Goal: Find specific page/section: Find specific page/section

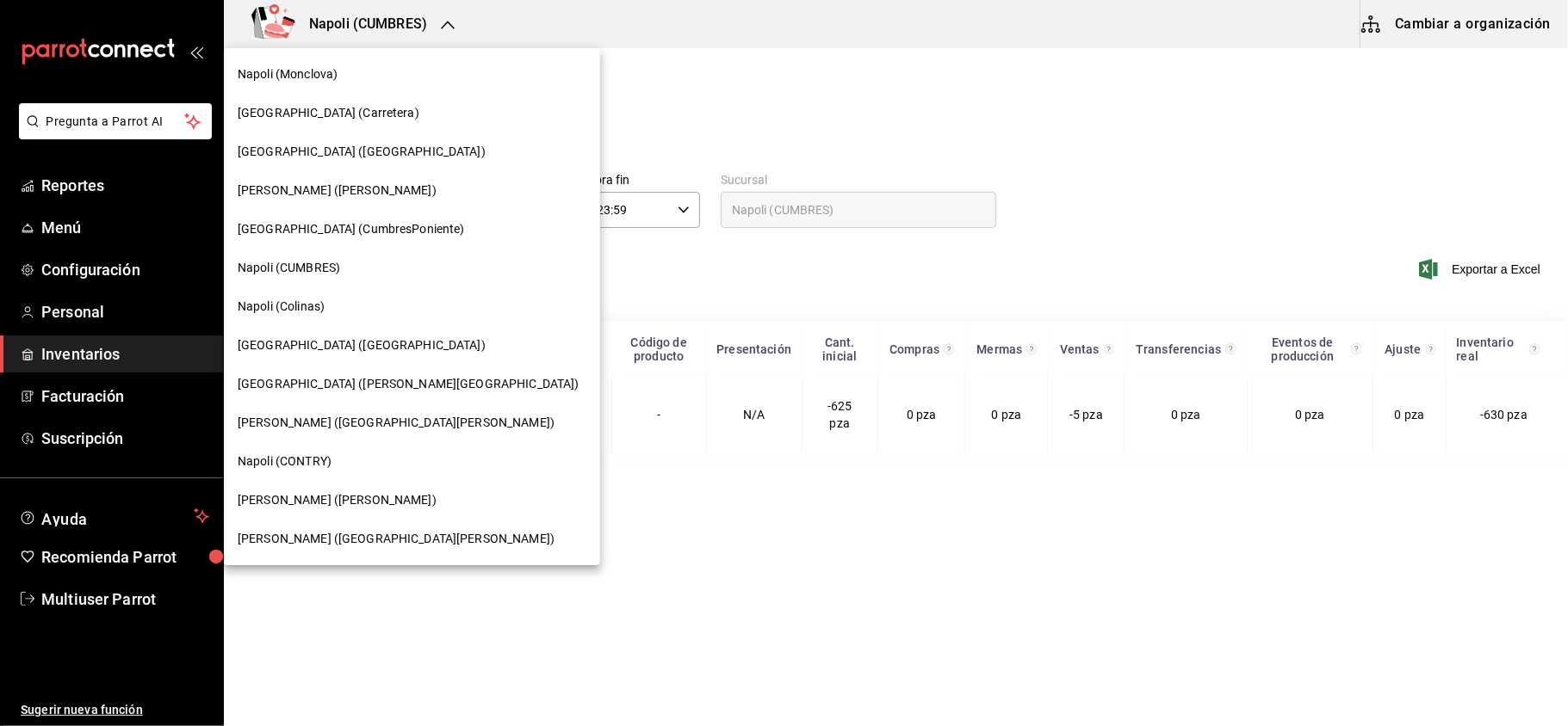
click at [307, 349] on span "[GEOGRAPHIC_DATA] ([GEOGRAPHIC_DATA])" at bounding box center [361, 345] width 248 height 18
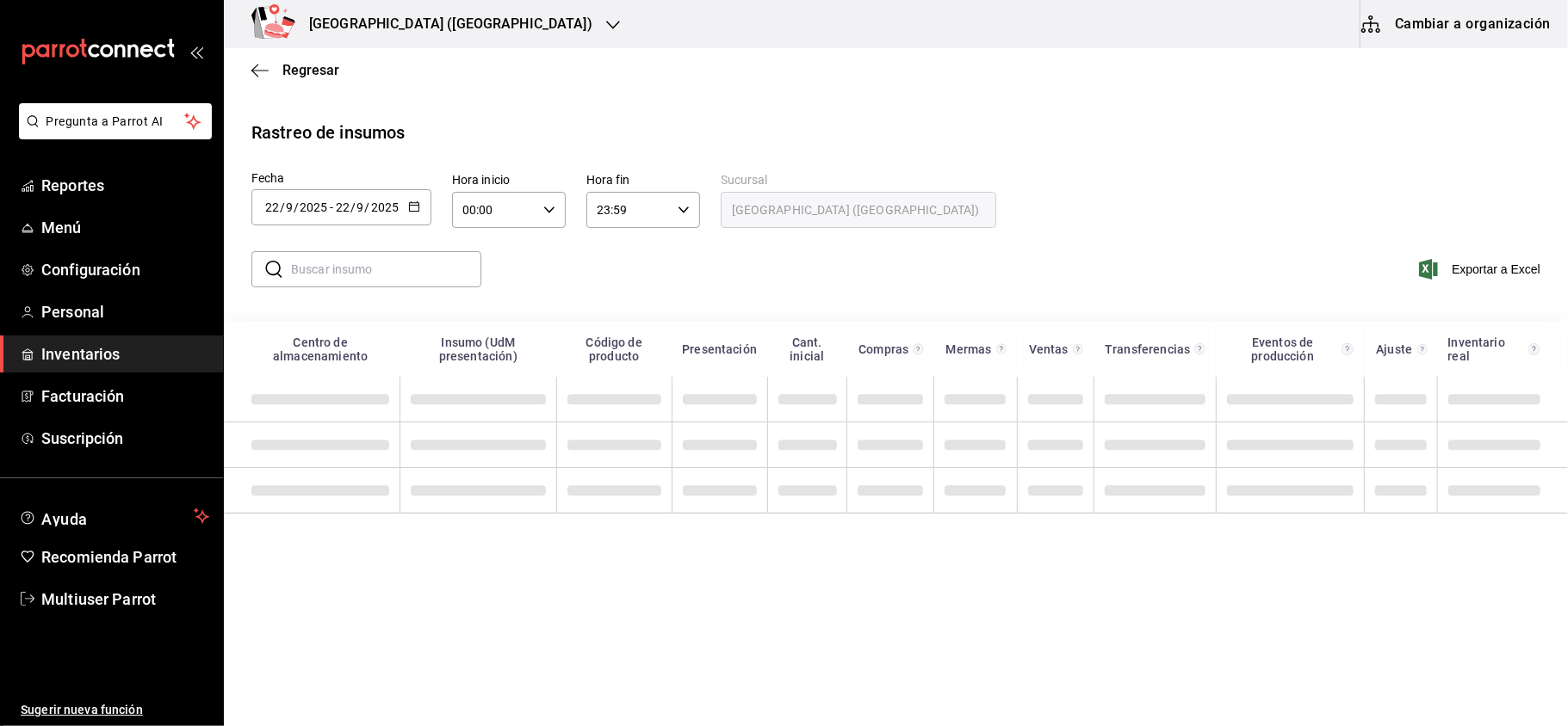
click at [420, 205] on div "2025-09-22 22 / 9 / 2025 - 2025-09-22 22 / 9 / 2025" at bounding box center [341, 207] width 180 height 36
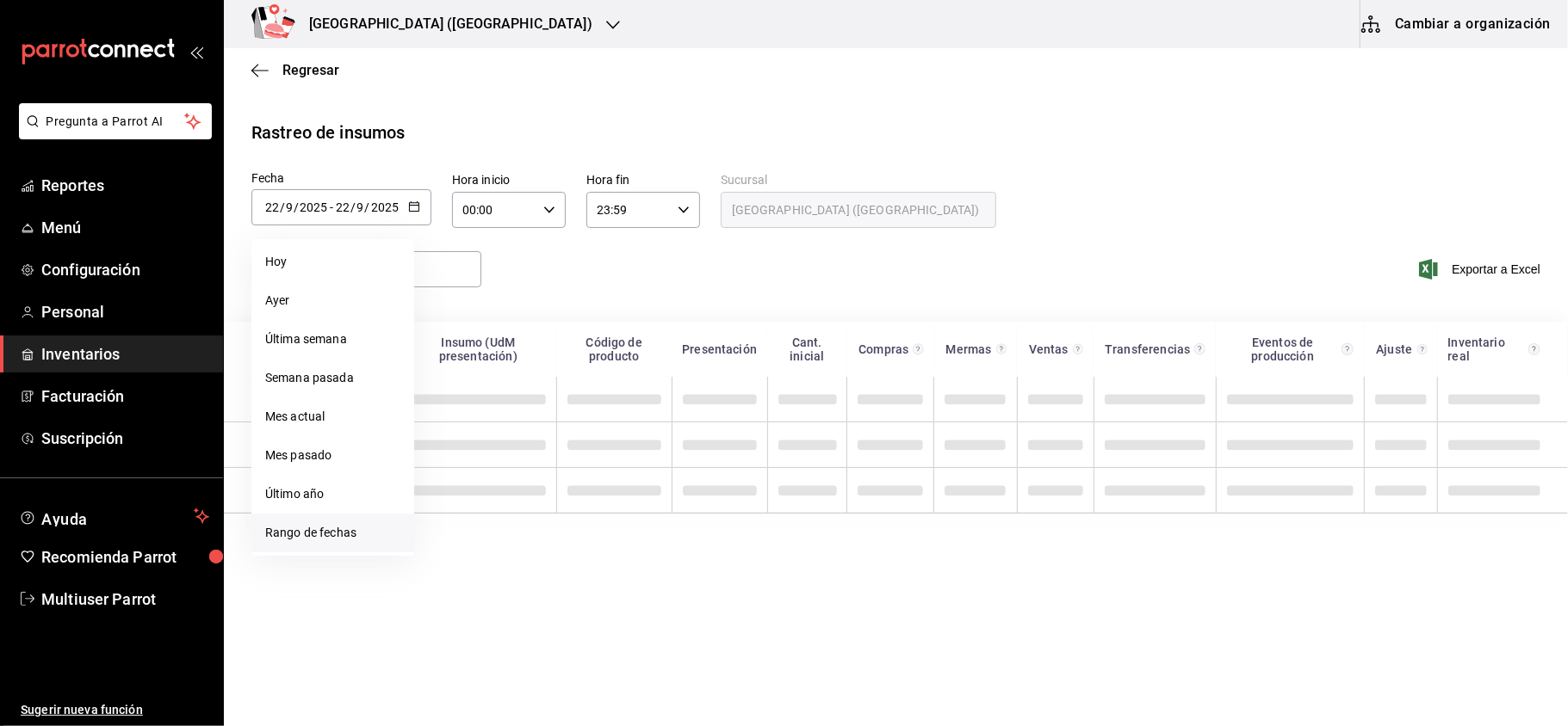
click at [330, 534] on li "Rango de fechas" at bounding box center [332, 533] width 162 height 39
click at [455, 392] on abbr "15" at bounding box center [450, 397] width 11 height 12
click at [638, 394] on abbr "21" at bounding box center [633, 397] width 11 height 12
type input "[DATE]"
type input "15"
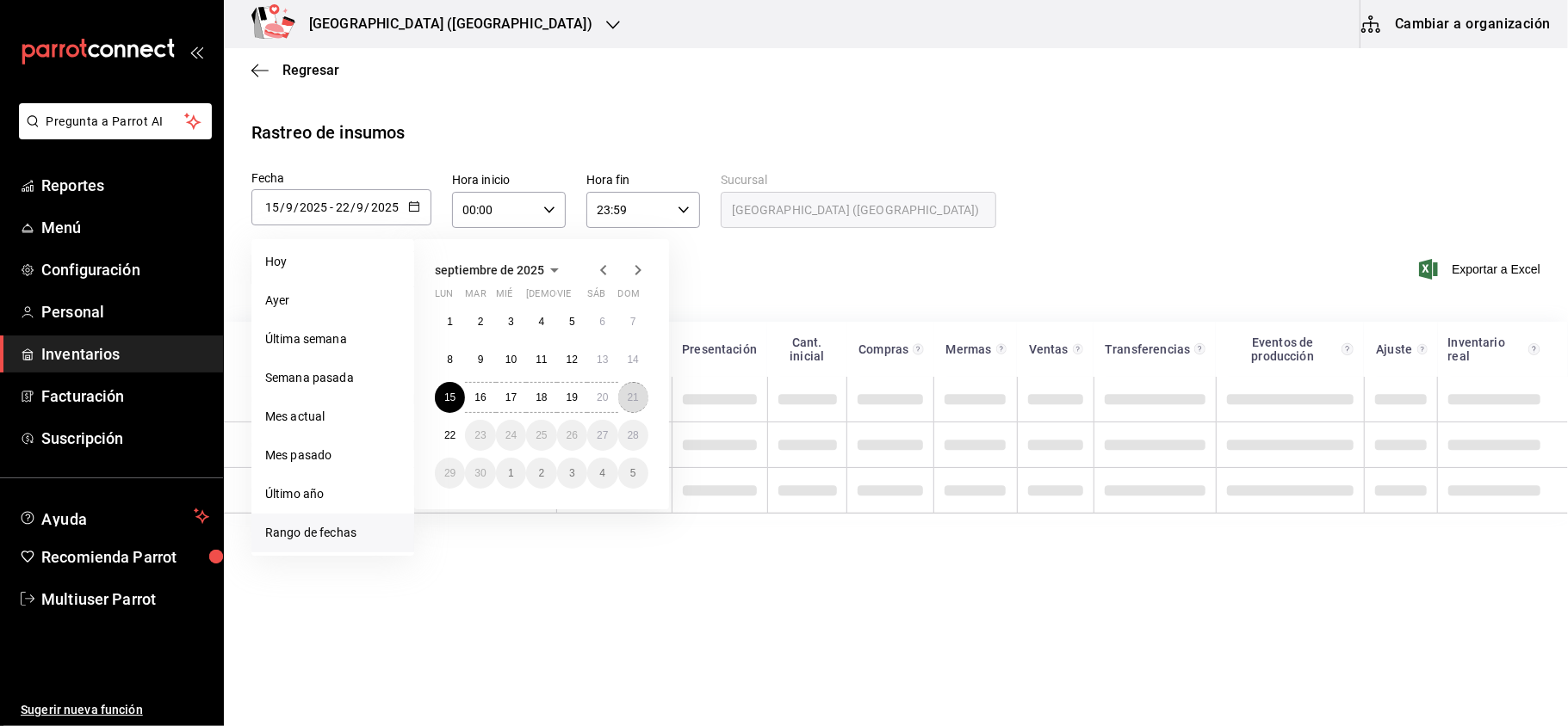
type input "[DATE]"
type input "21"
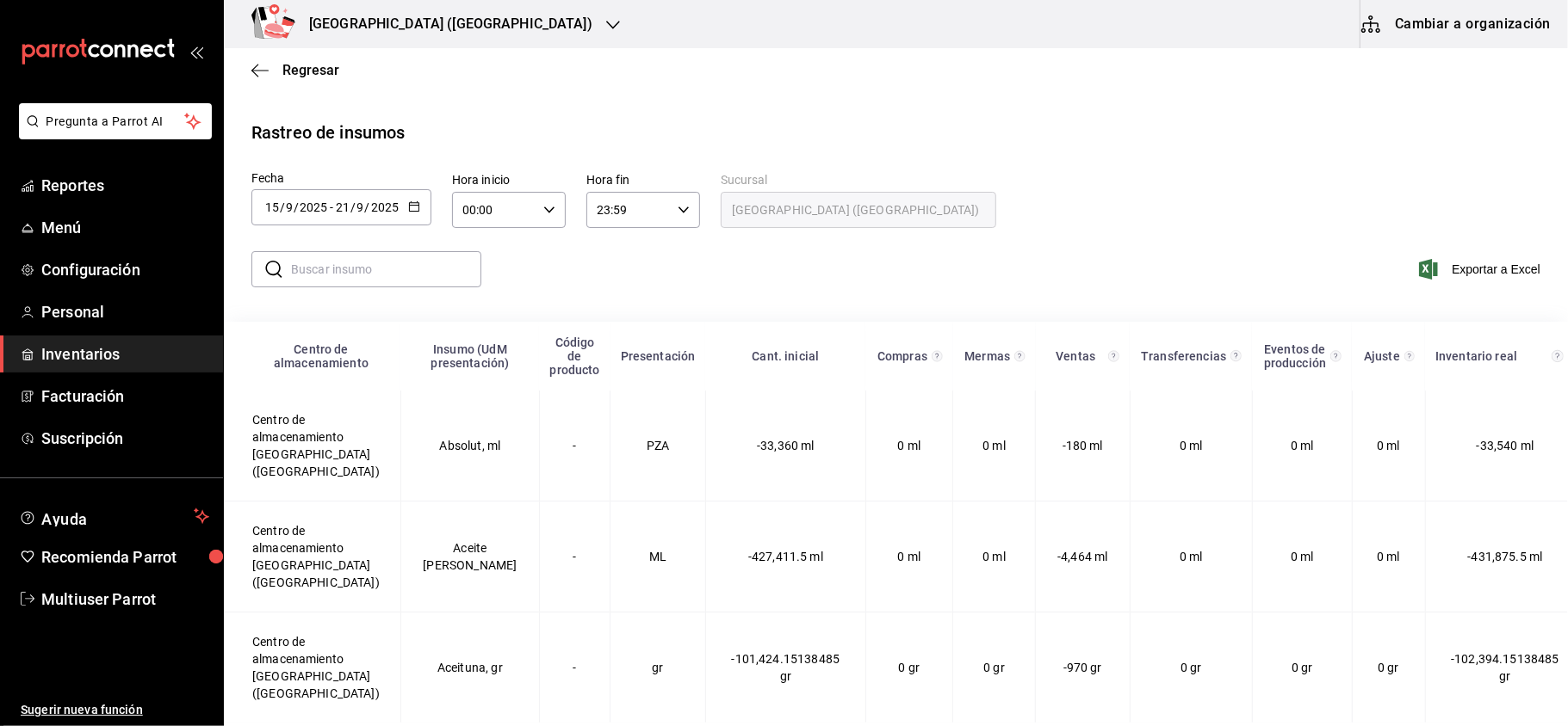
click at [399, 256] on input "text" at bounding box center [386, 269] width 191 height 35
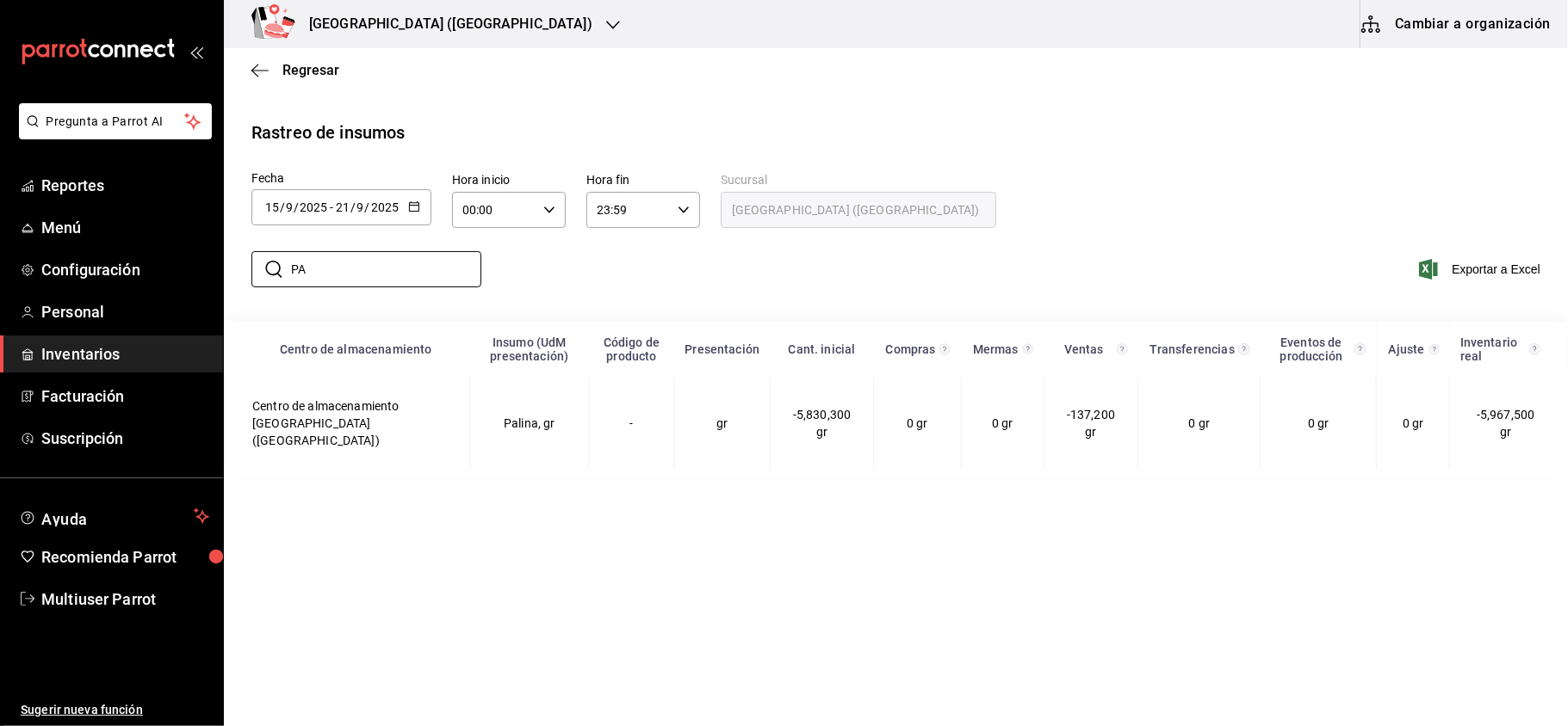
type input "P"
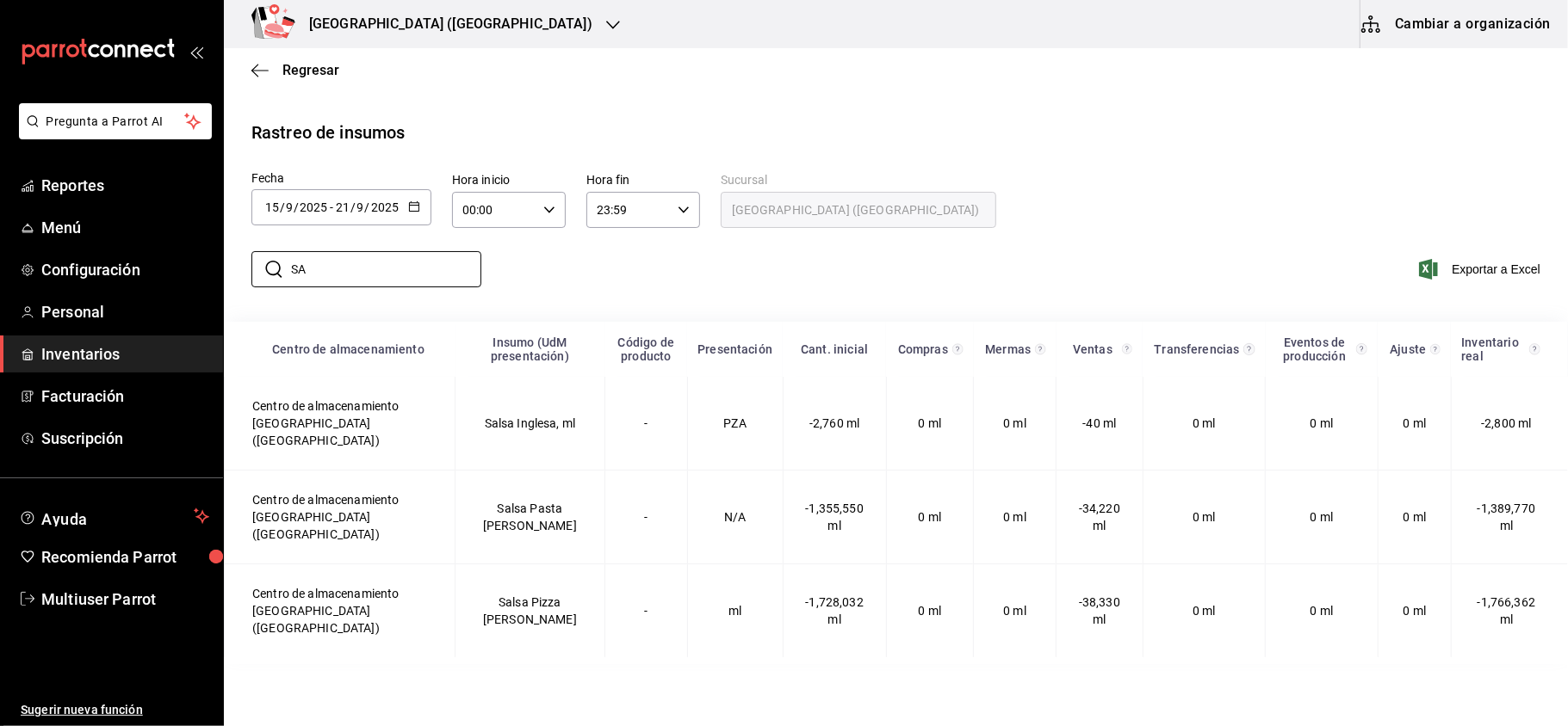
type input "S"
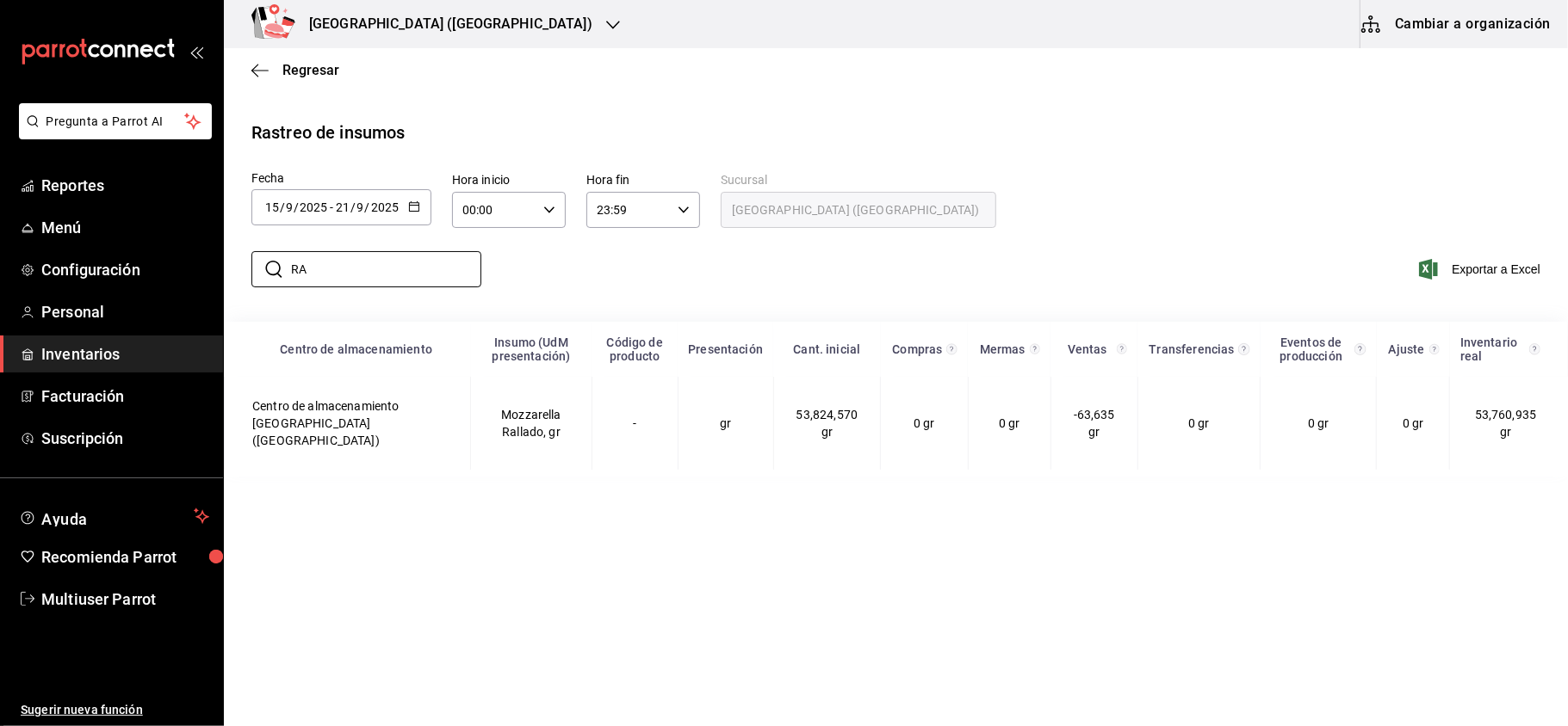
type input "R"
type input "S"
type input "P"
type input "C"
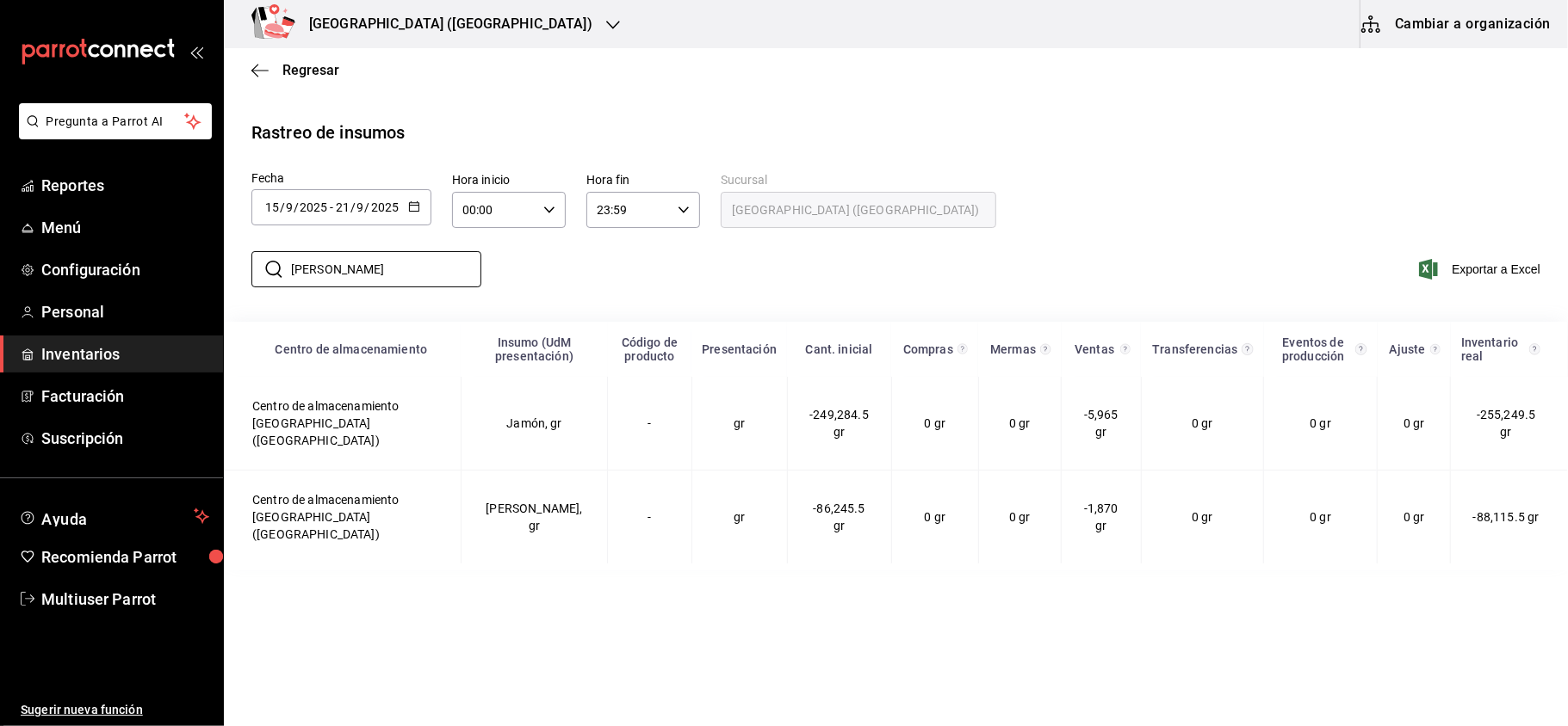
type input "J"
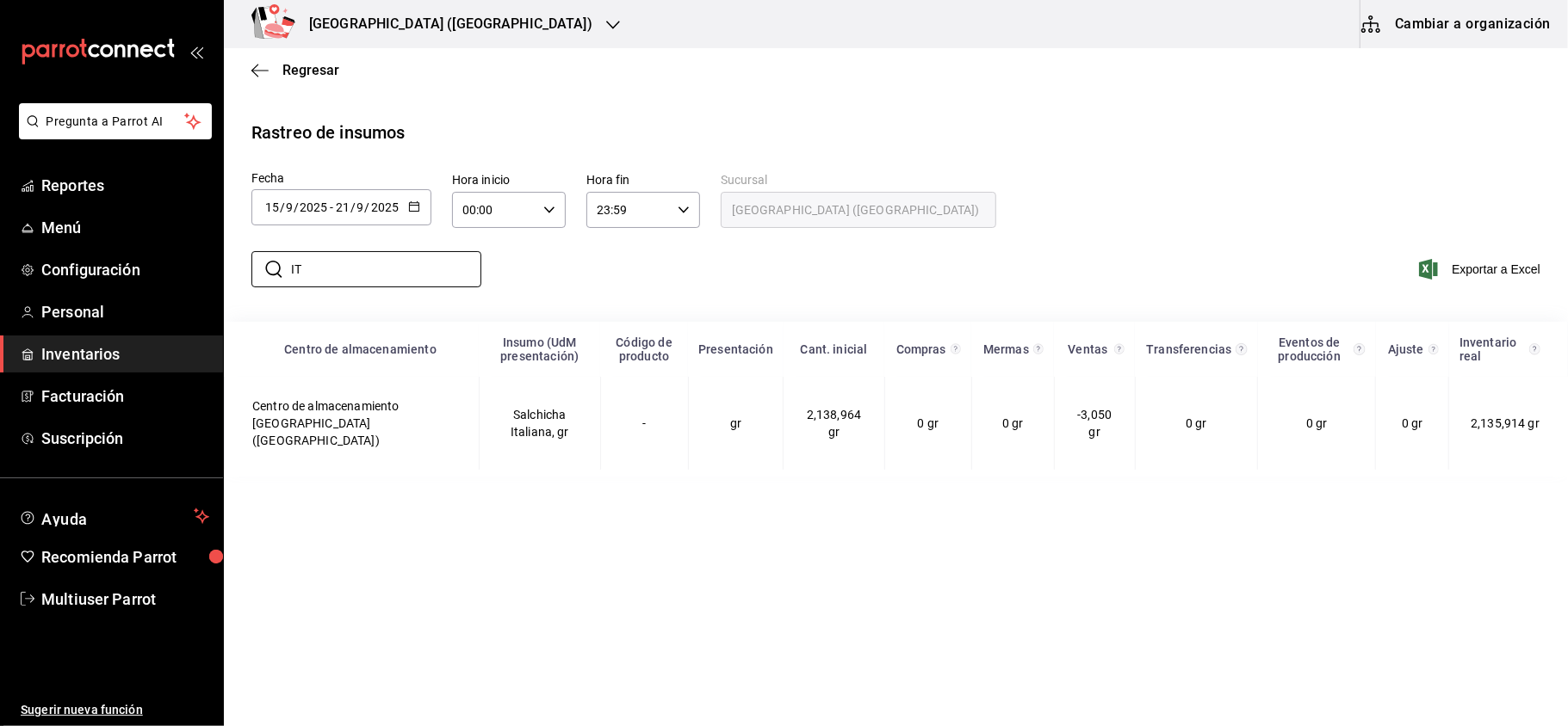
type input "I"
type input "L"
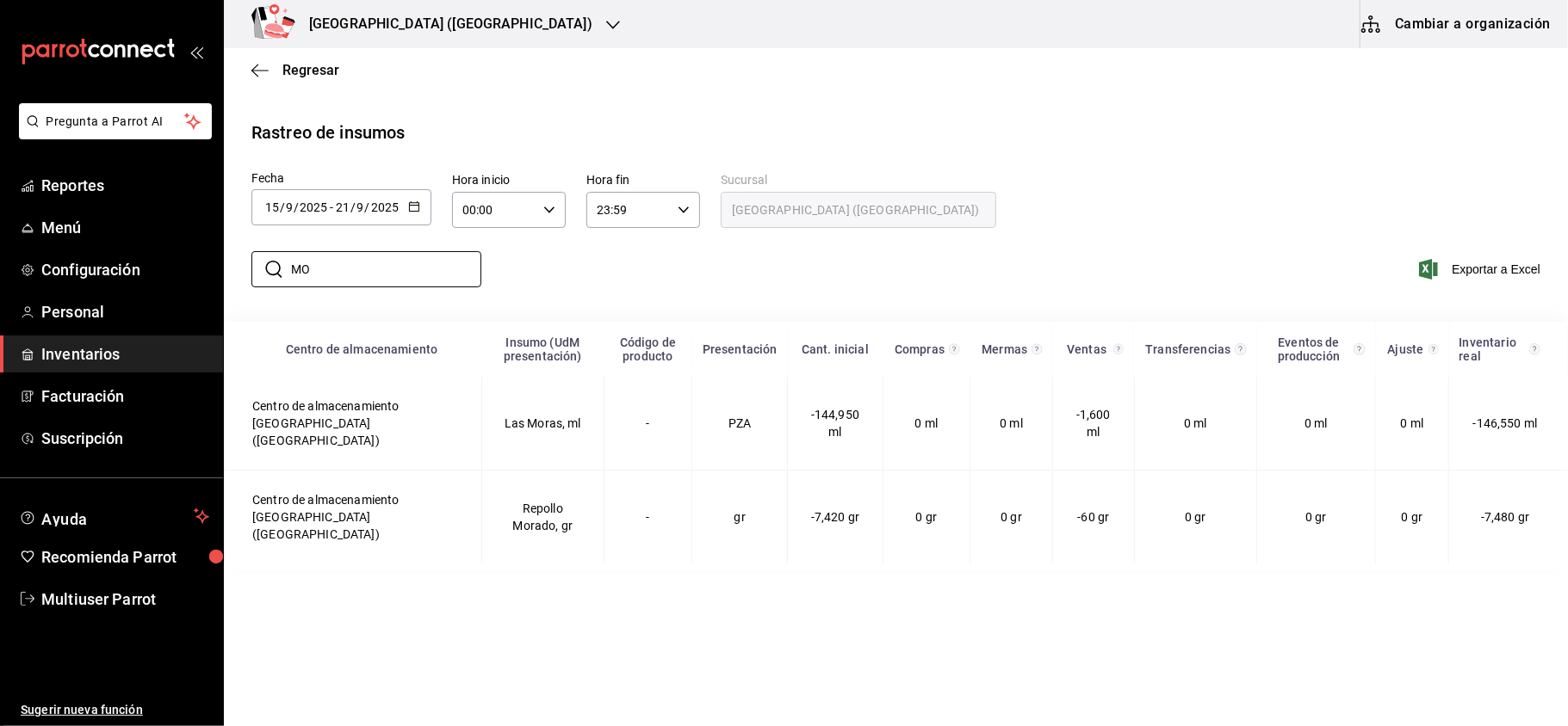
type input "M"
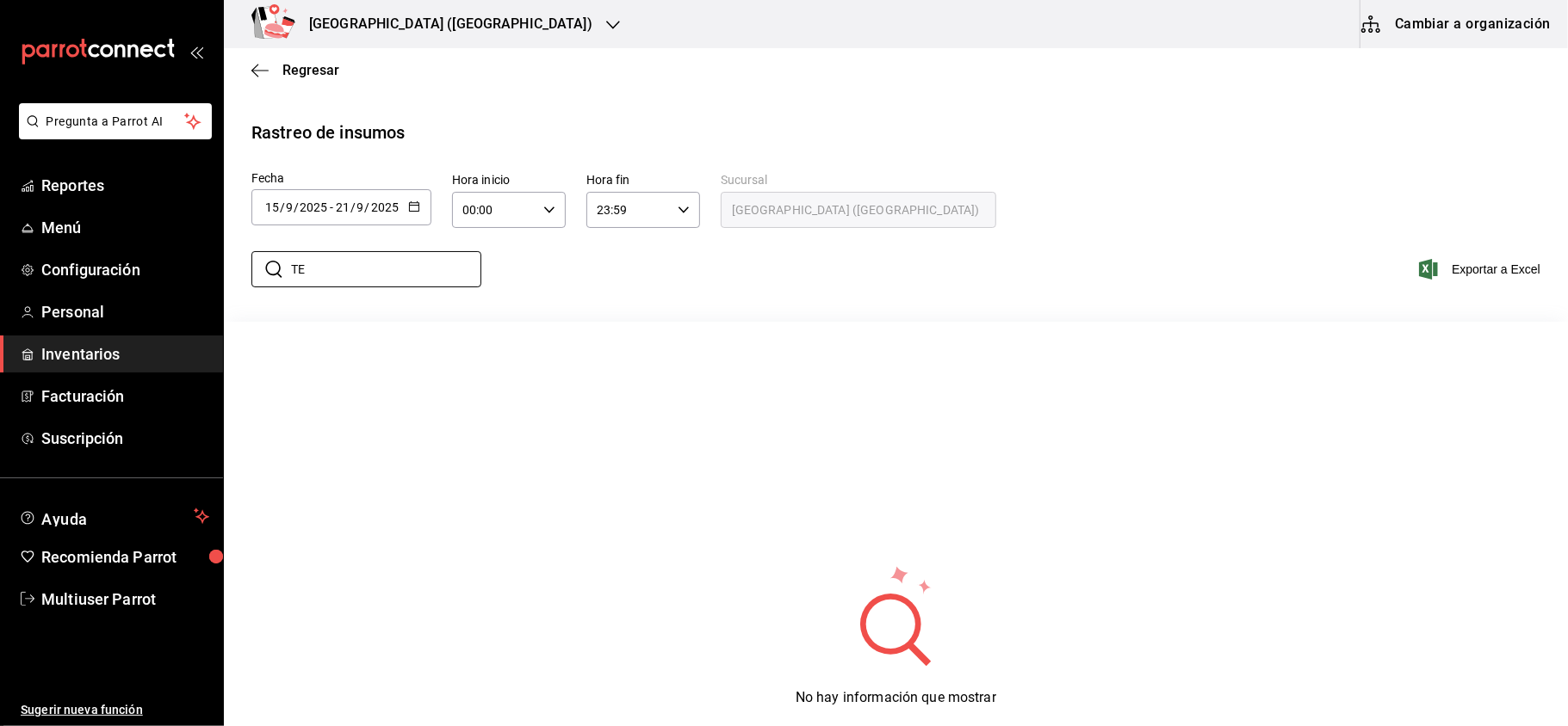
type input "T"
type input "A"
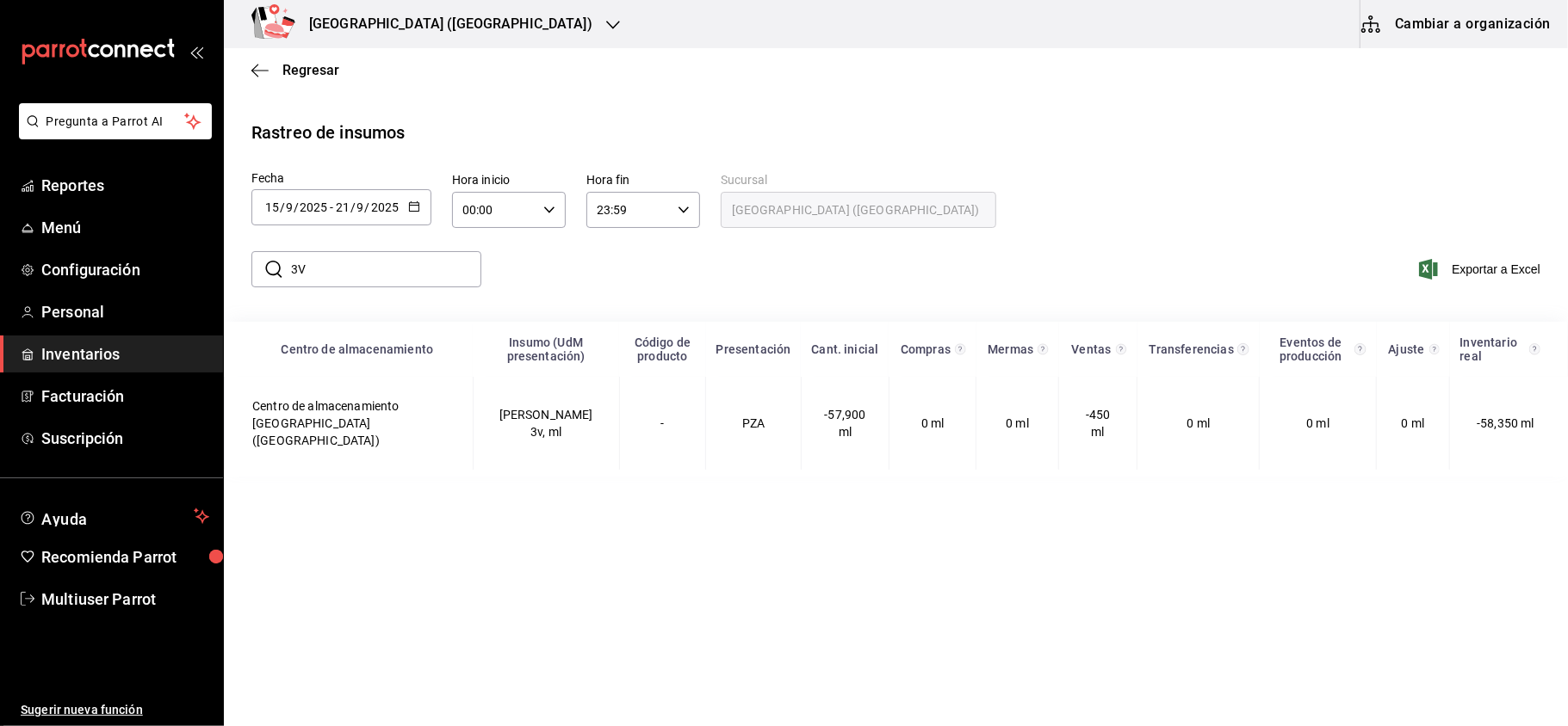
type input "3"
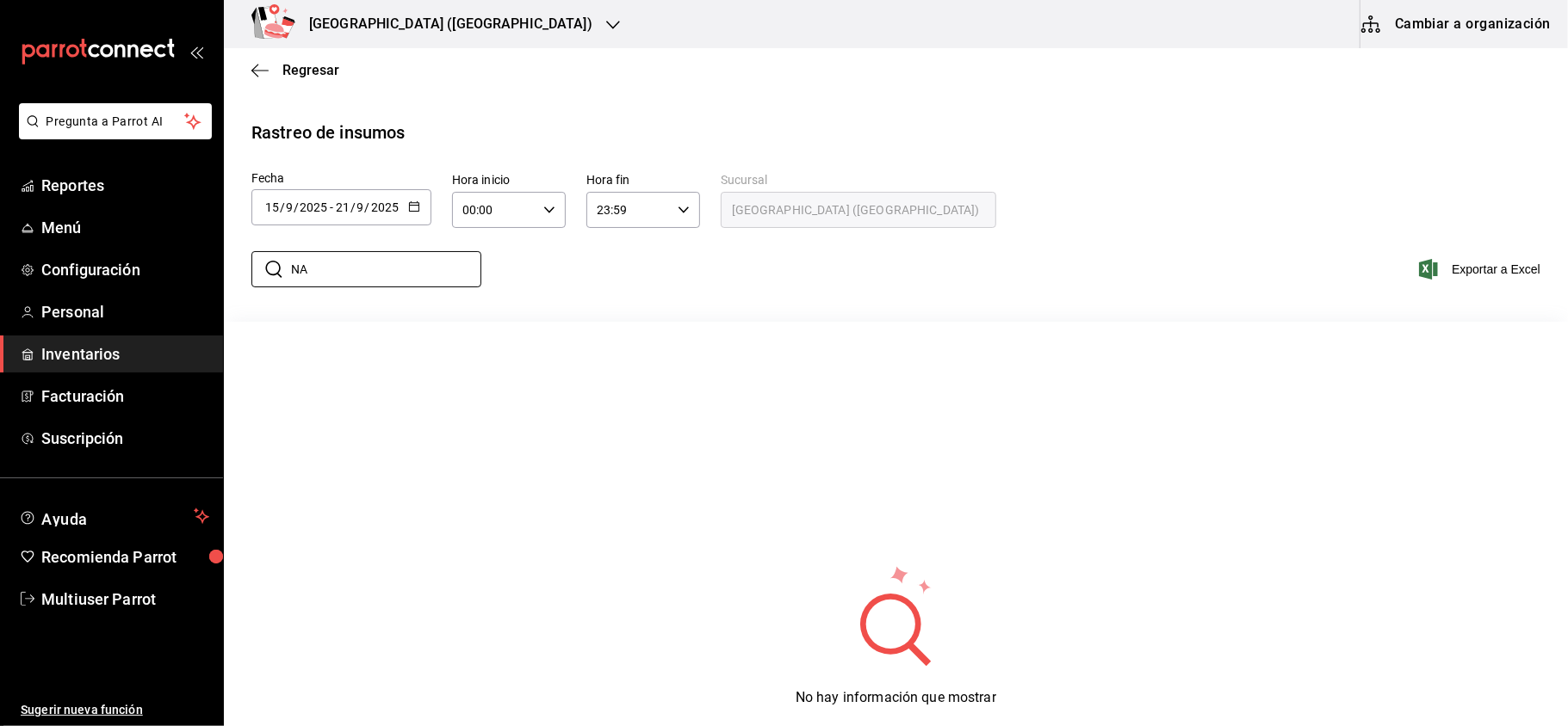
type input "N"
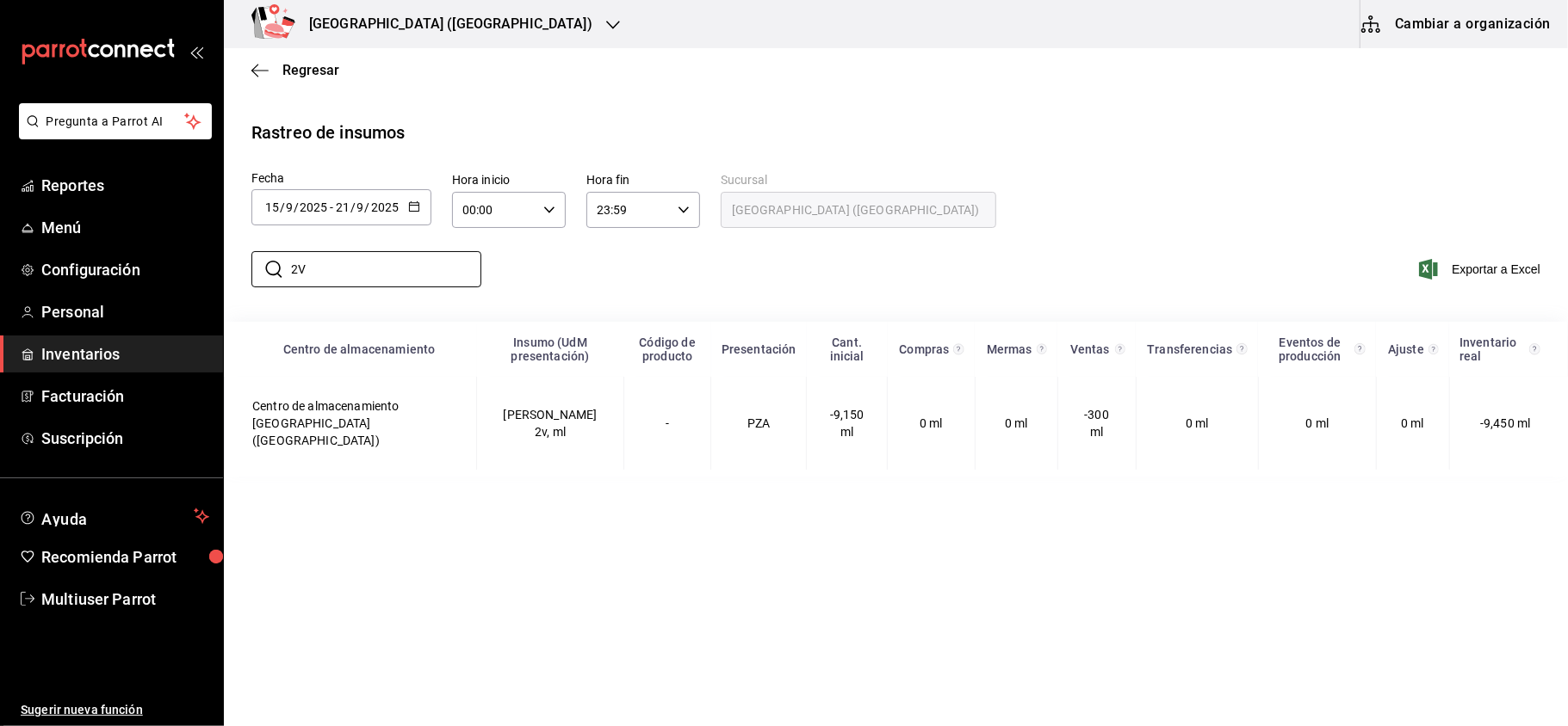
type input "2"
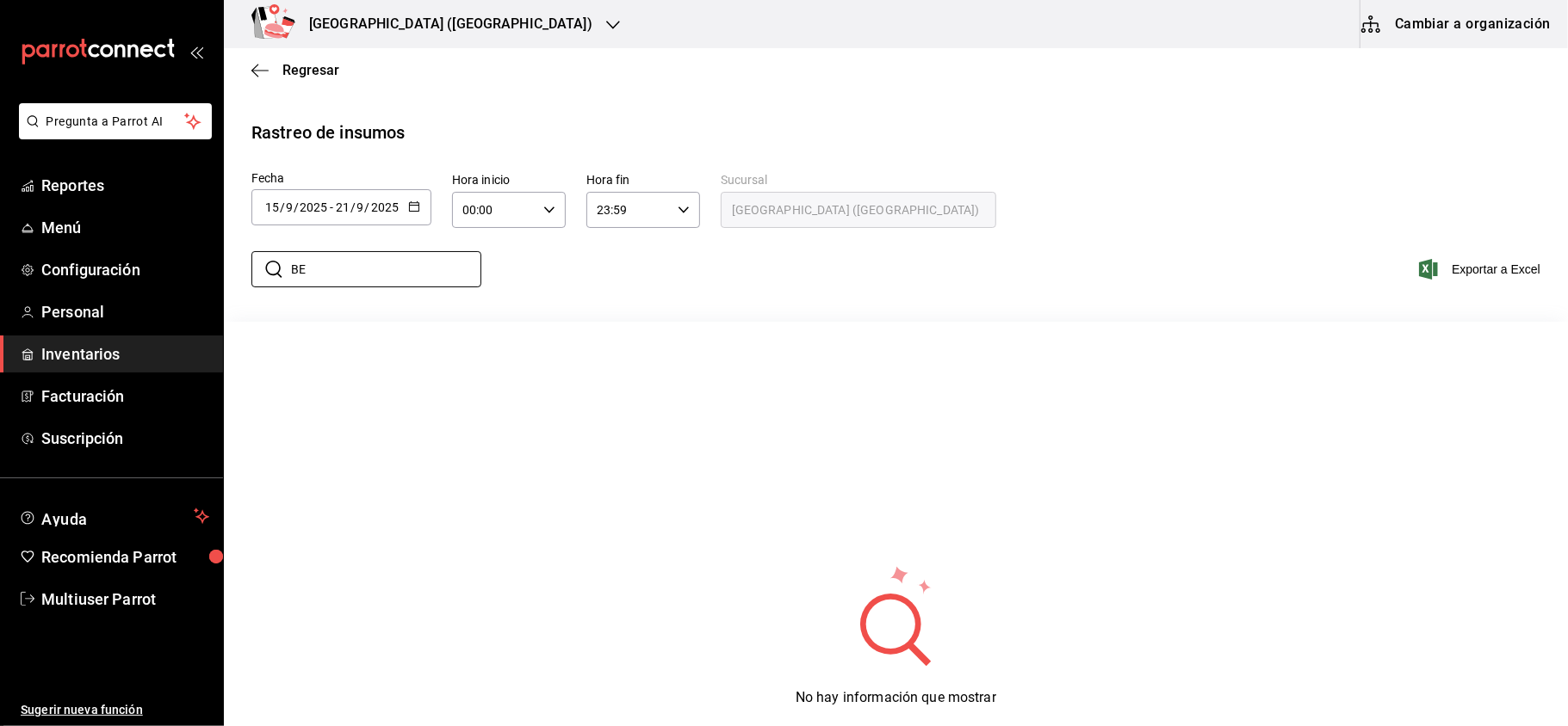
type input "B"
type input "H"
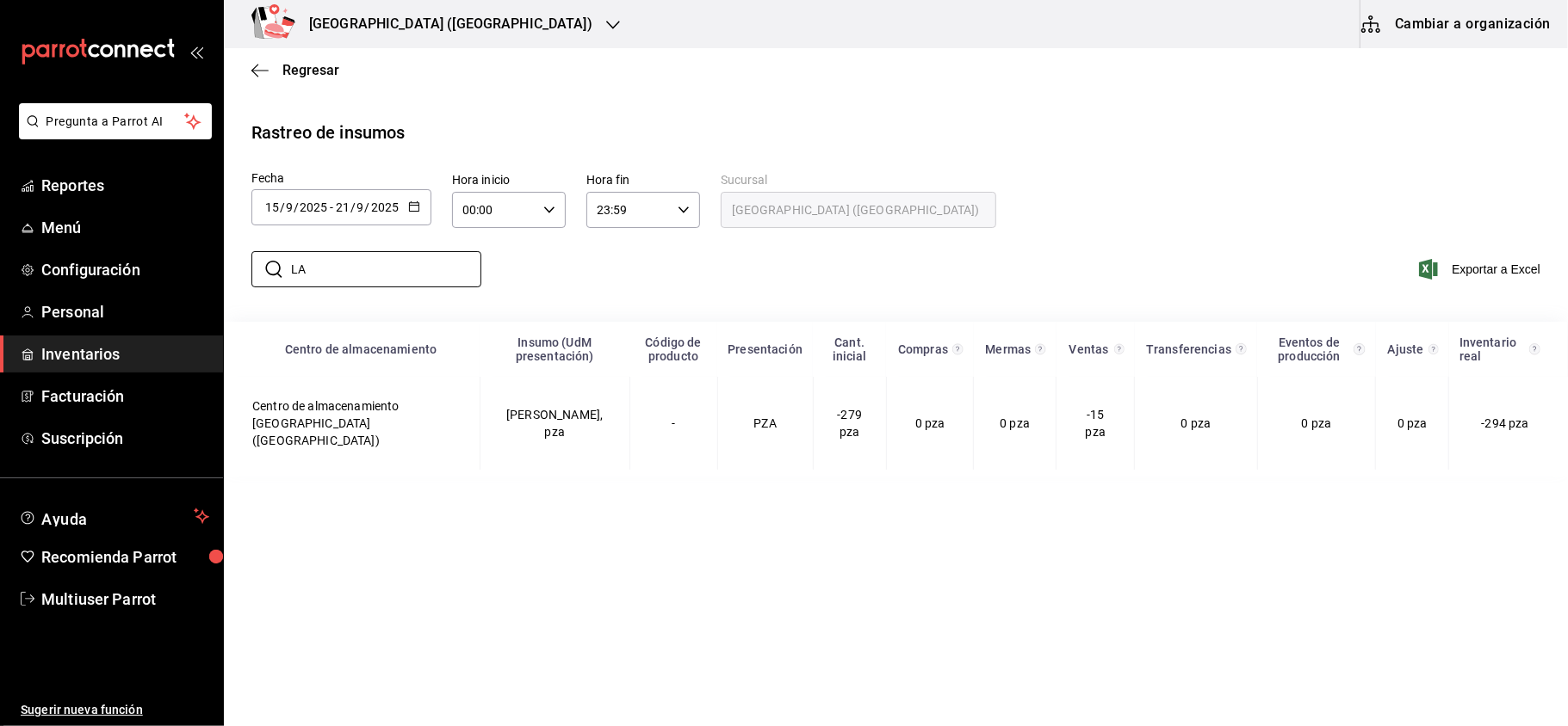
type input "L"
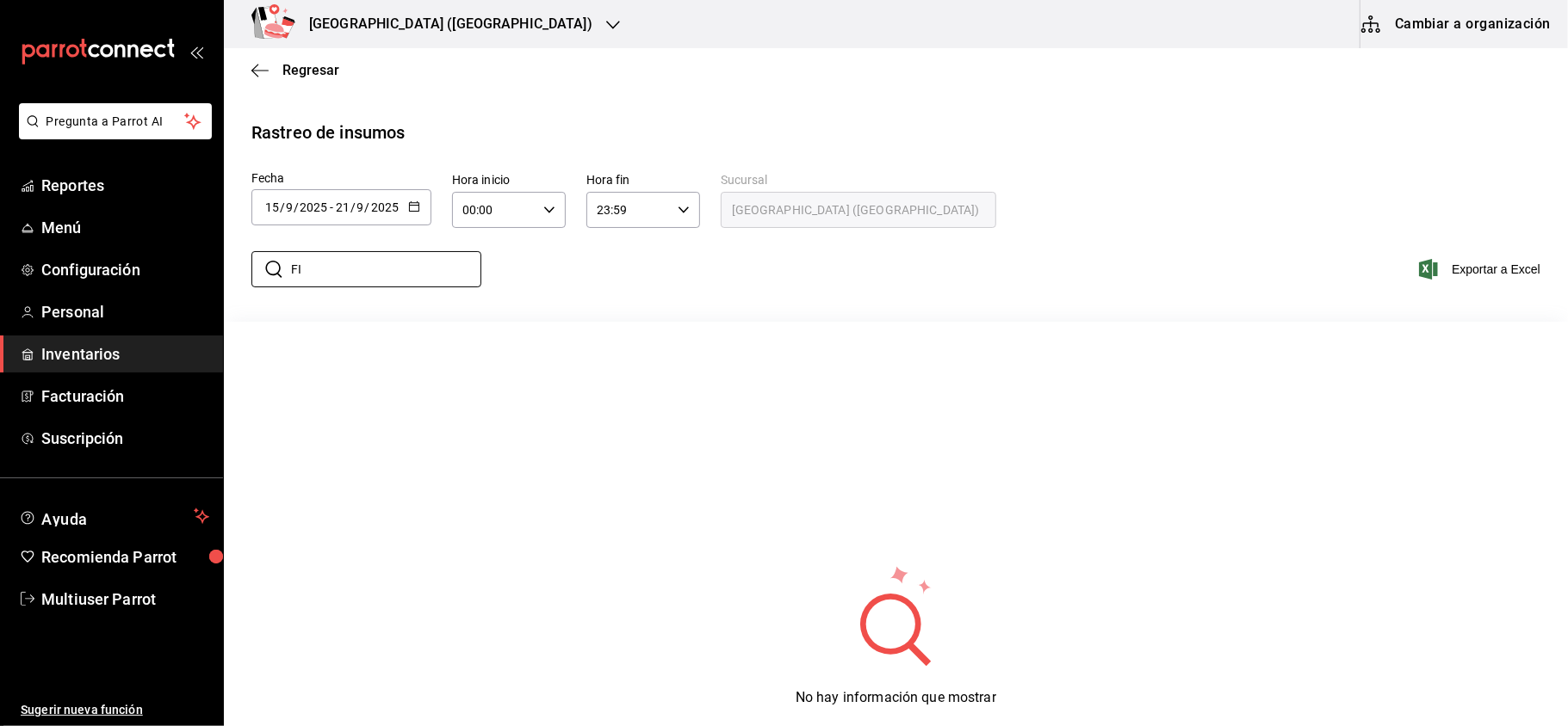
type input "F"
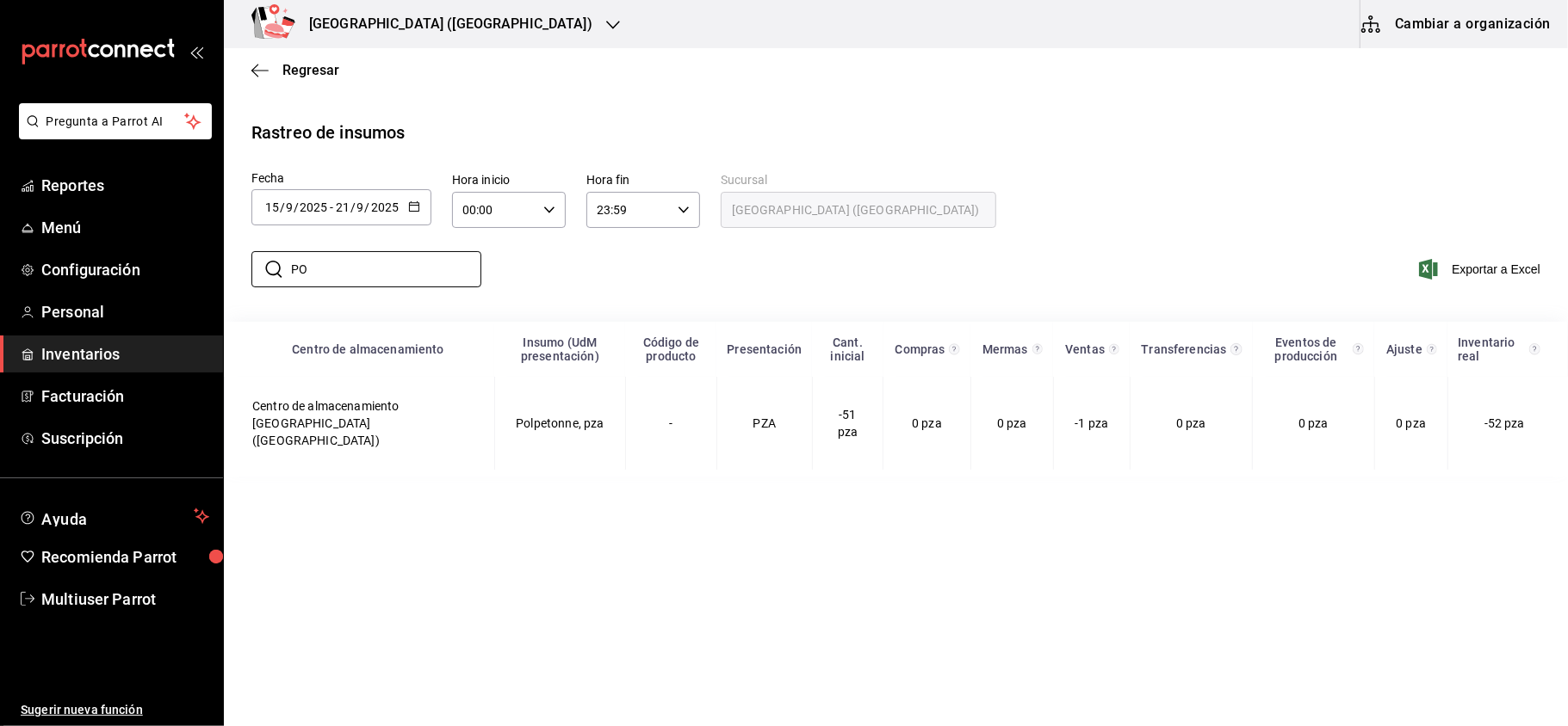
type input "P"
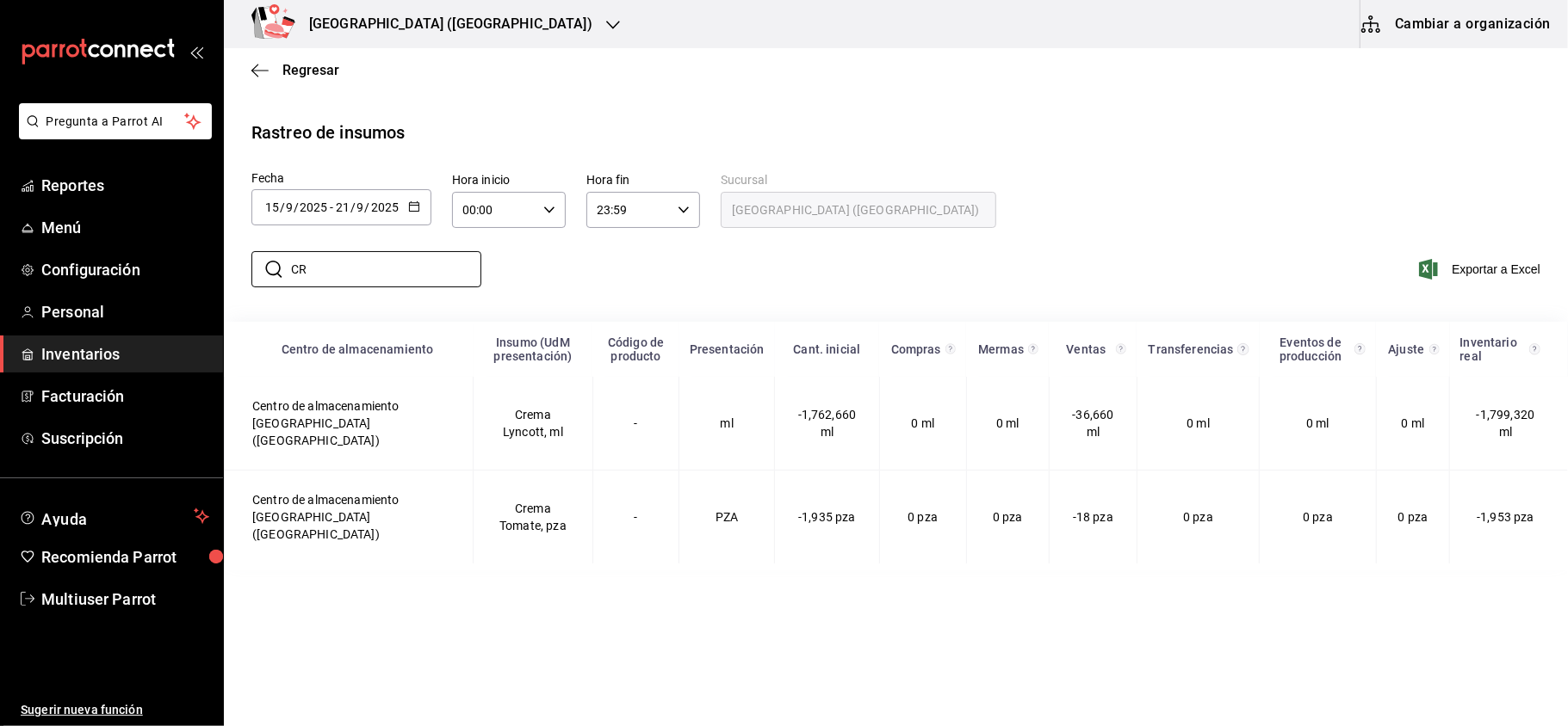
type input "C"
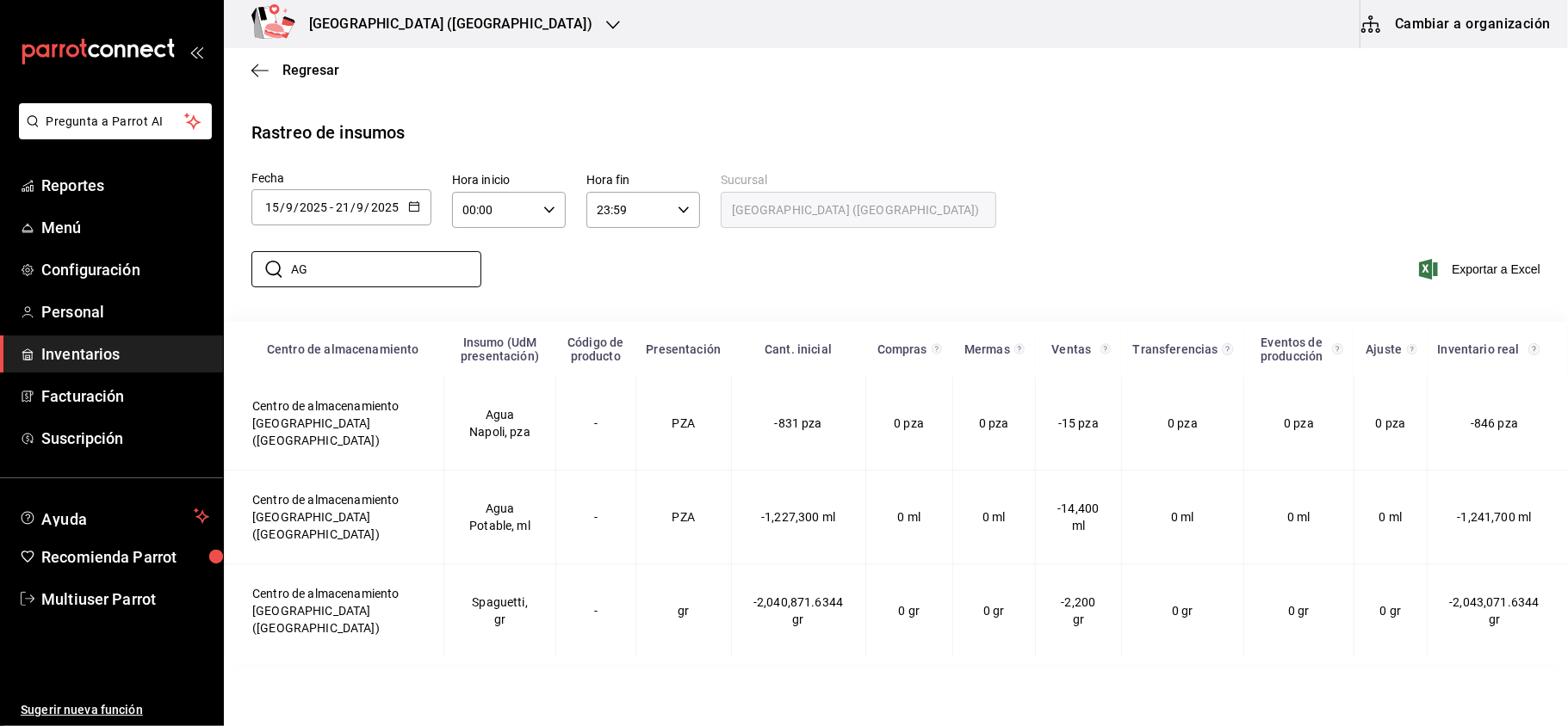
type input "A"
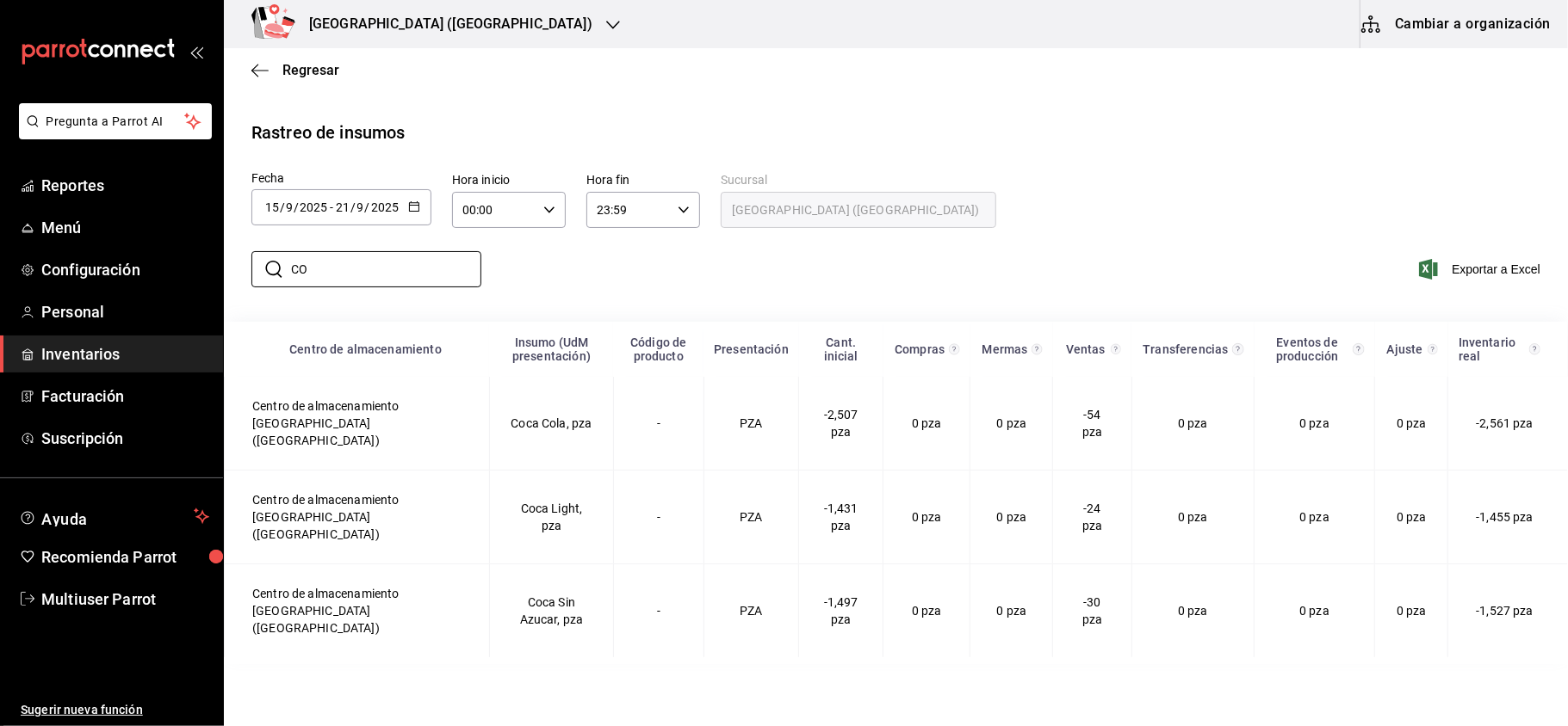
type input "C"
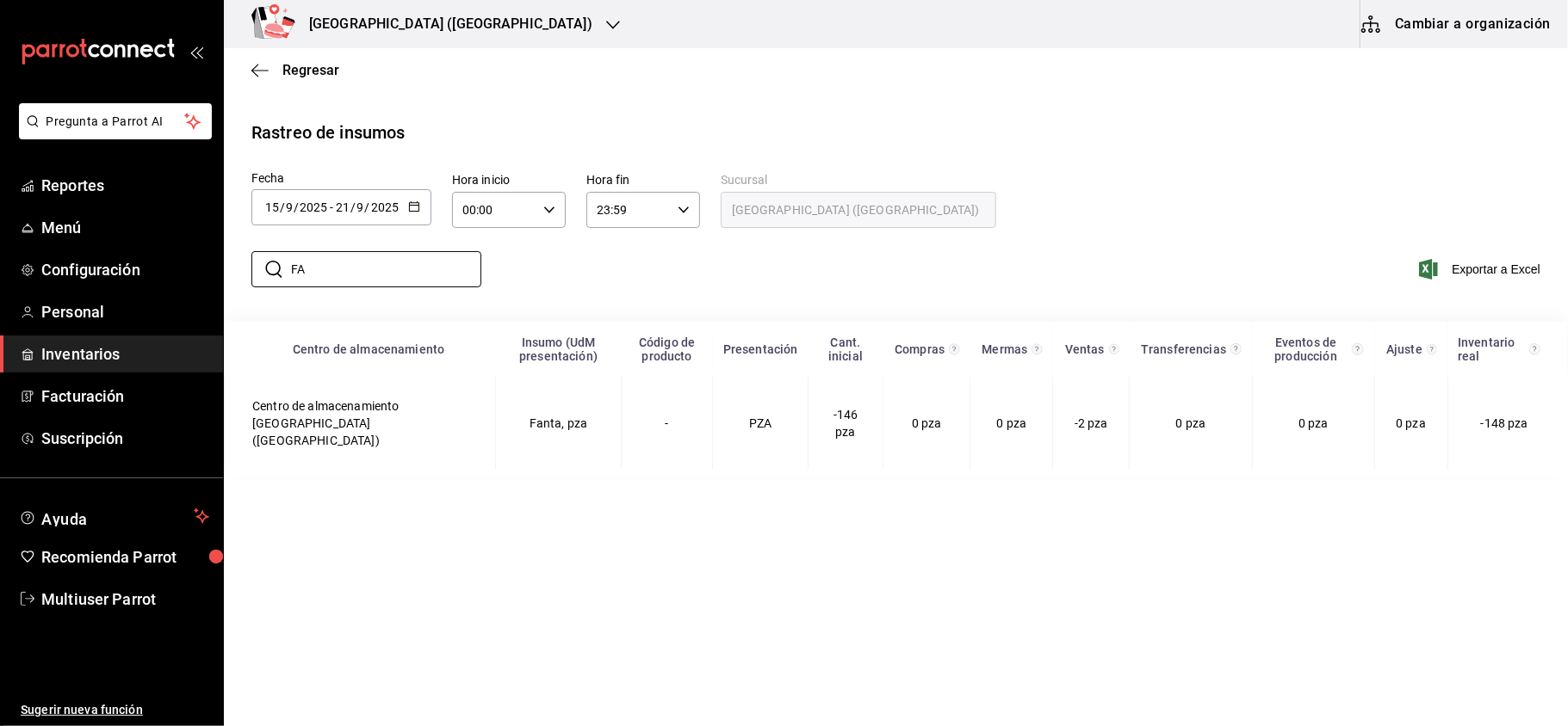
type input "F"
type input "S"
type input "J"
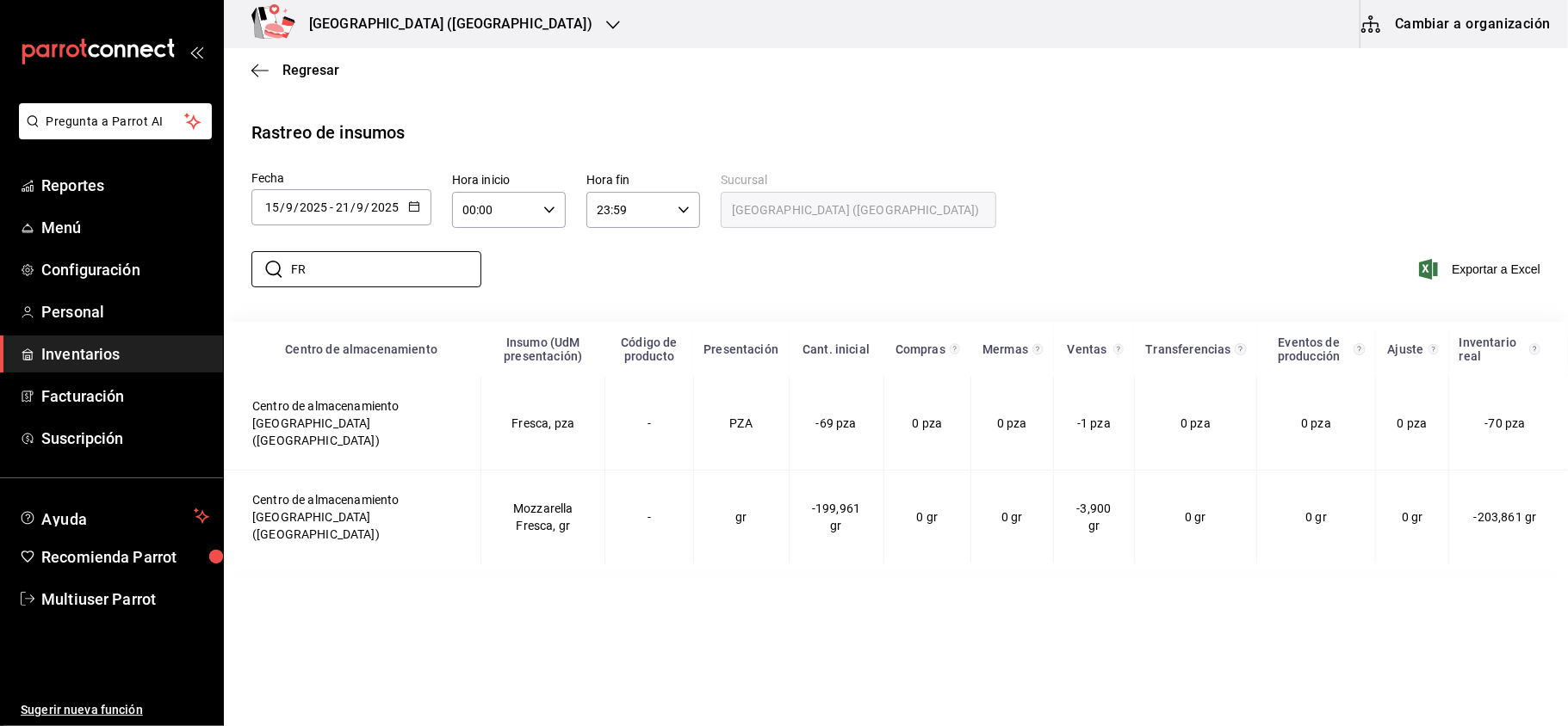
type input "F"
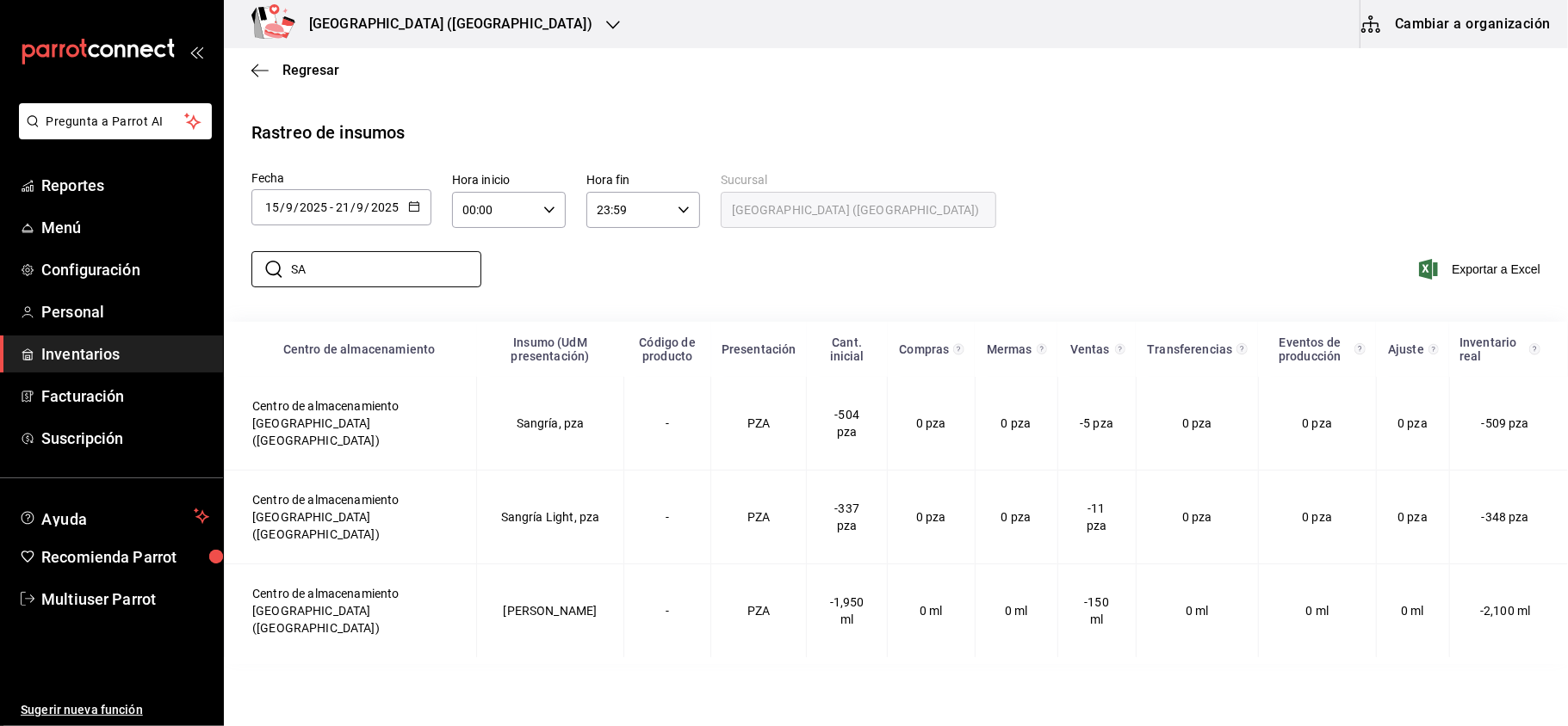
type input "S"
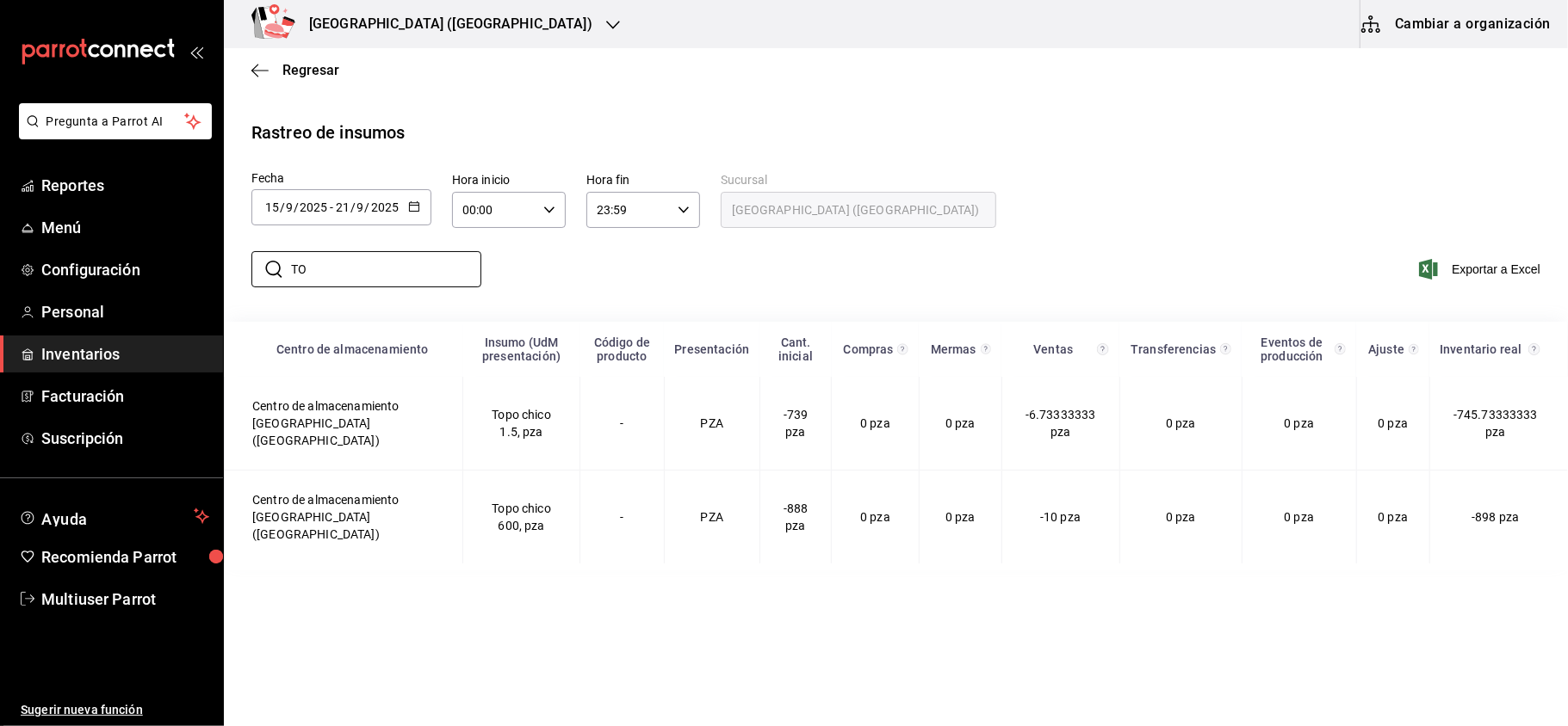
type input "T"
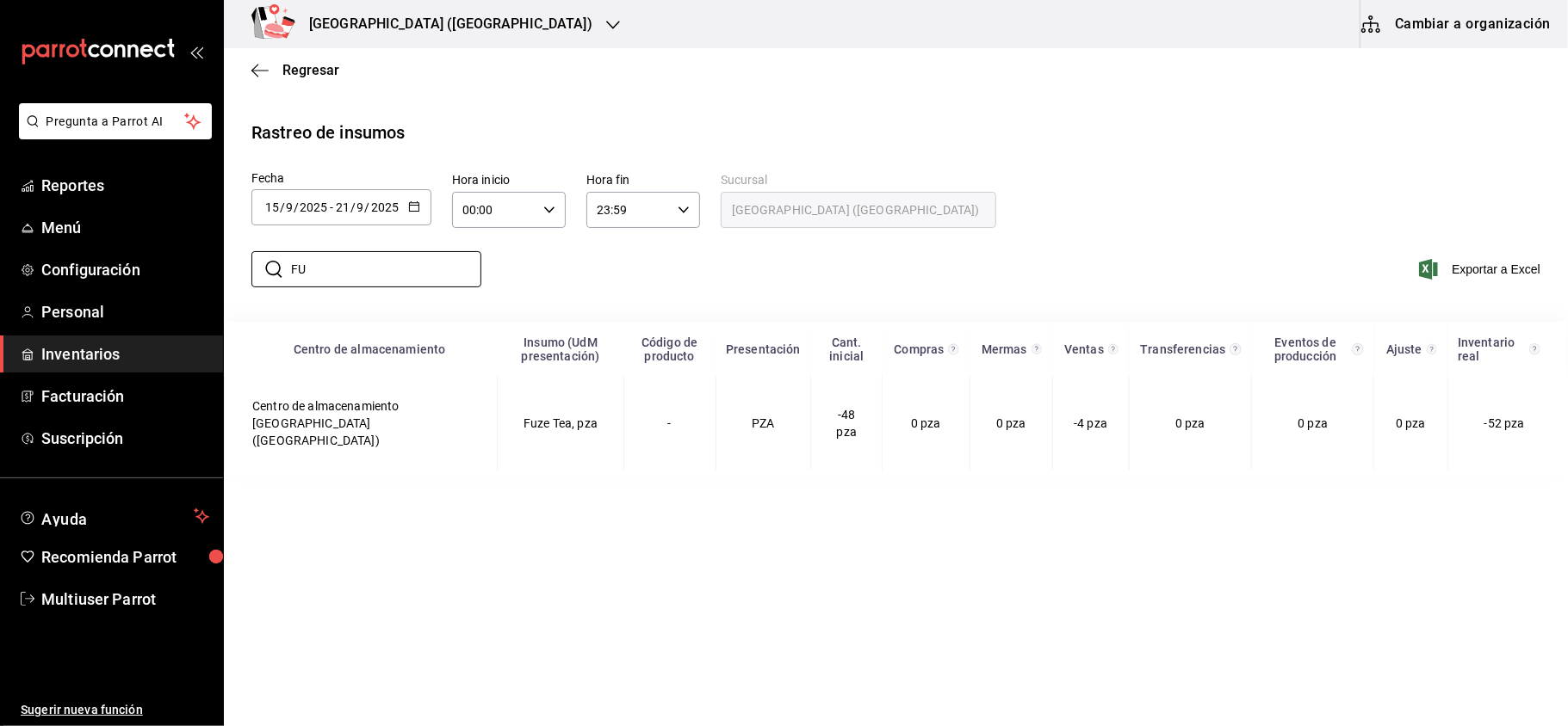
type input "F"
type input "J"
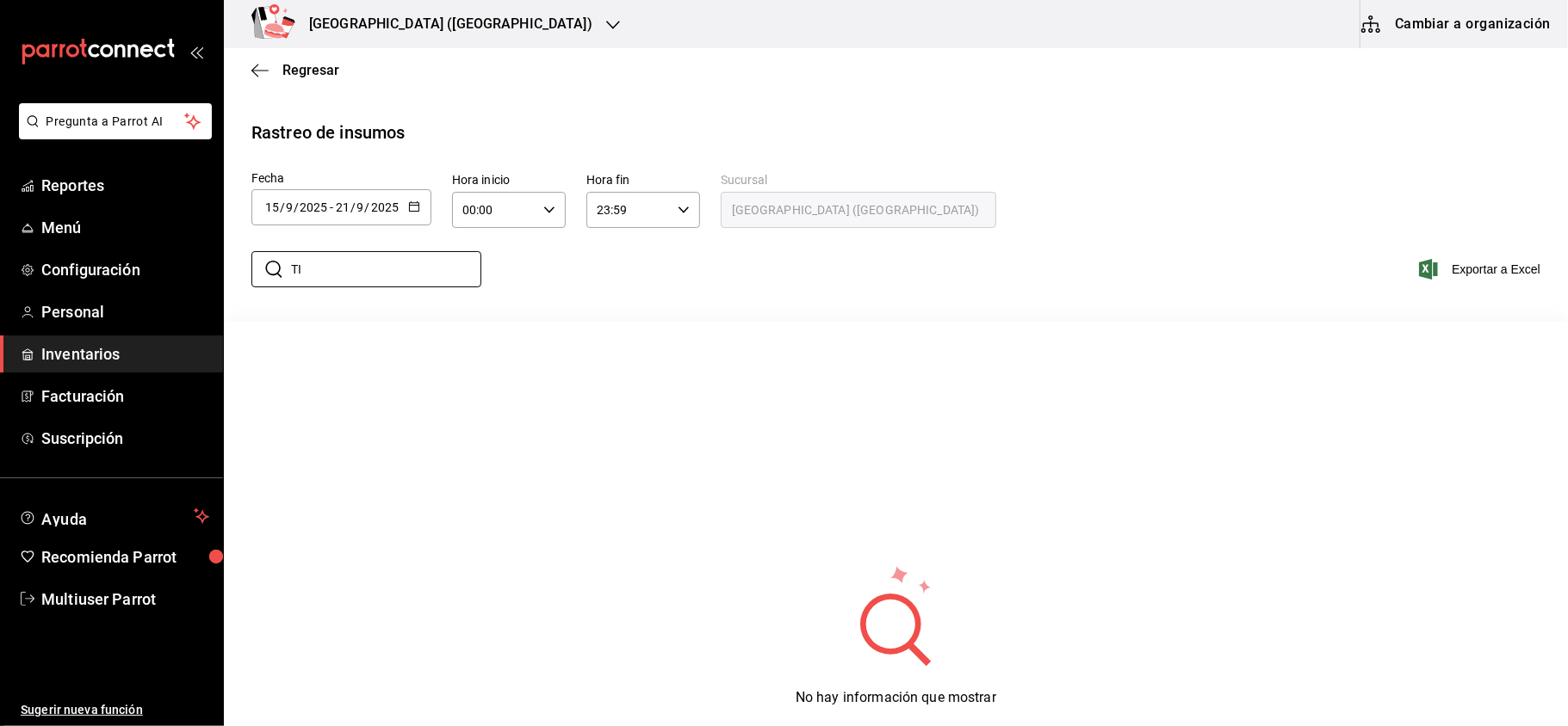
type input "T"
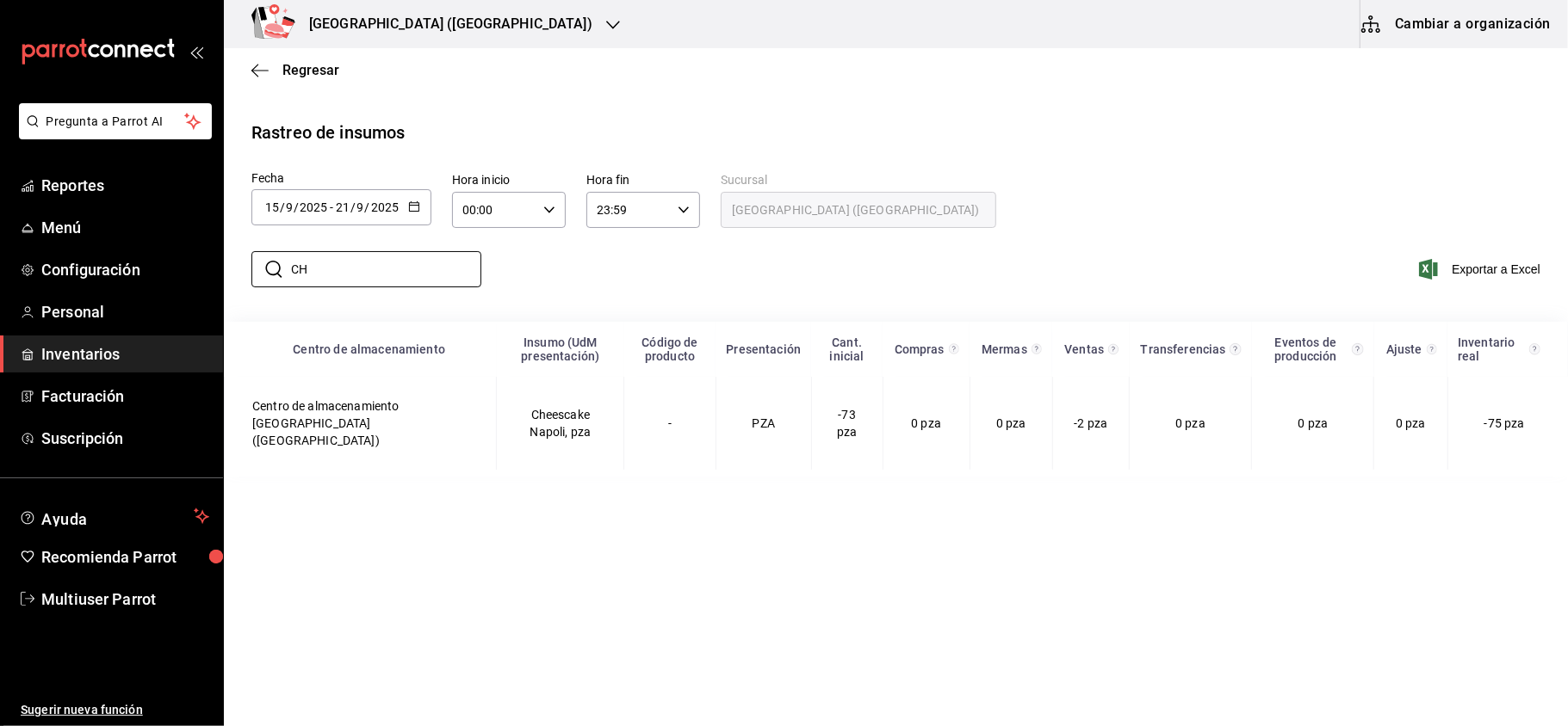
type input "C"
type input "B"
type input "P"
type input "C"
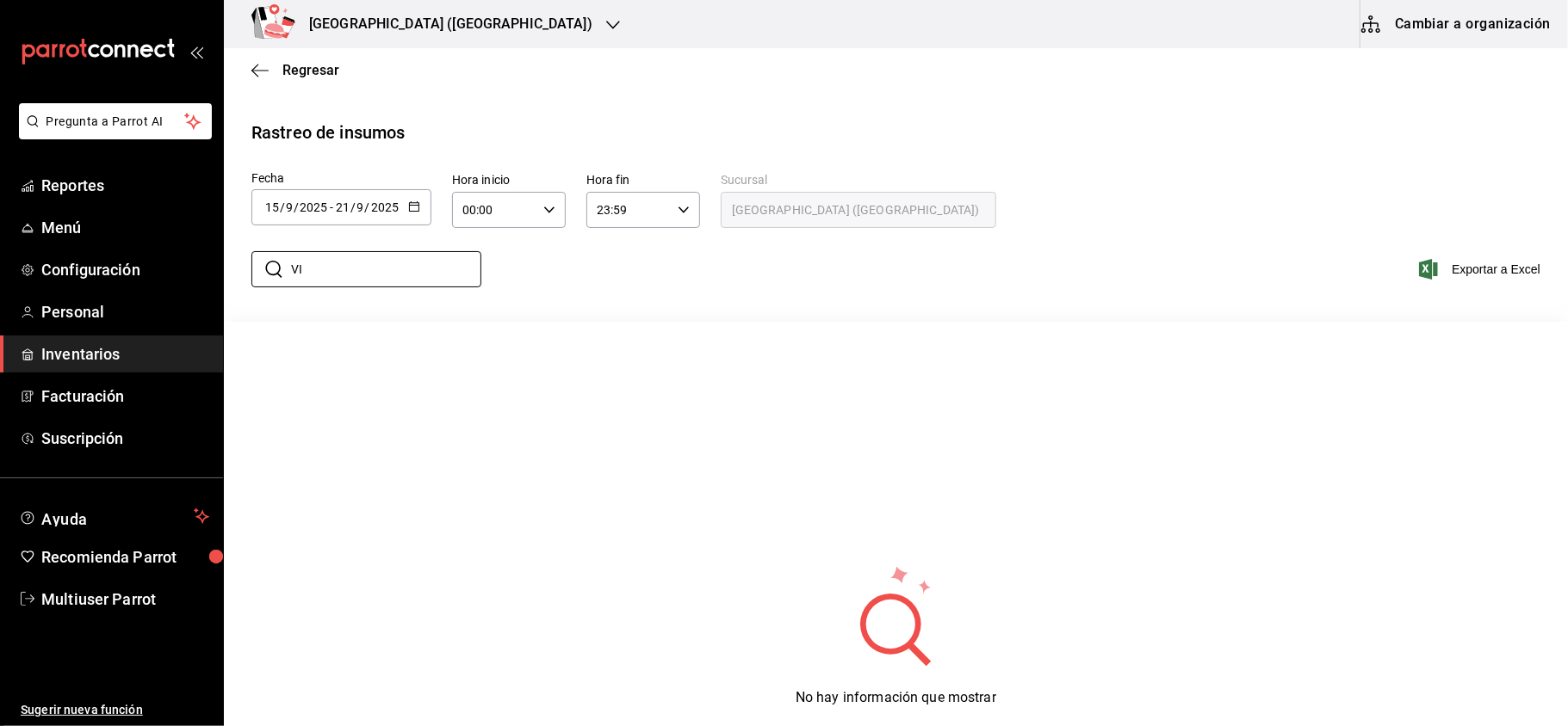
type input "V"
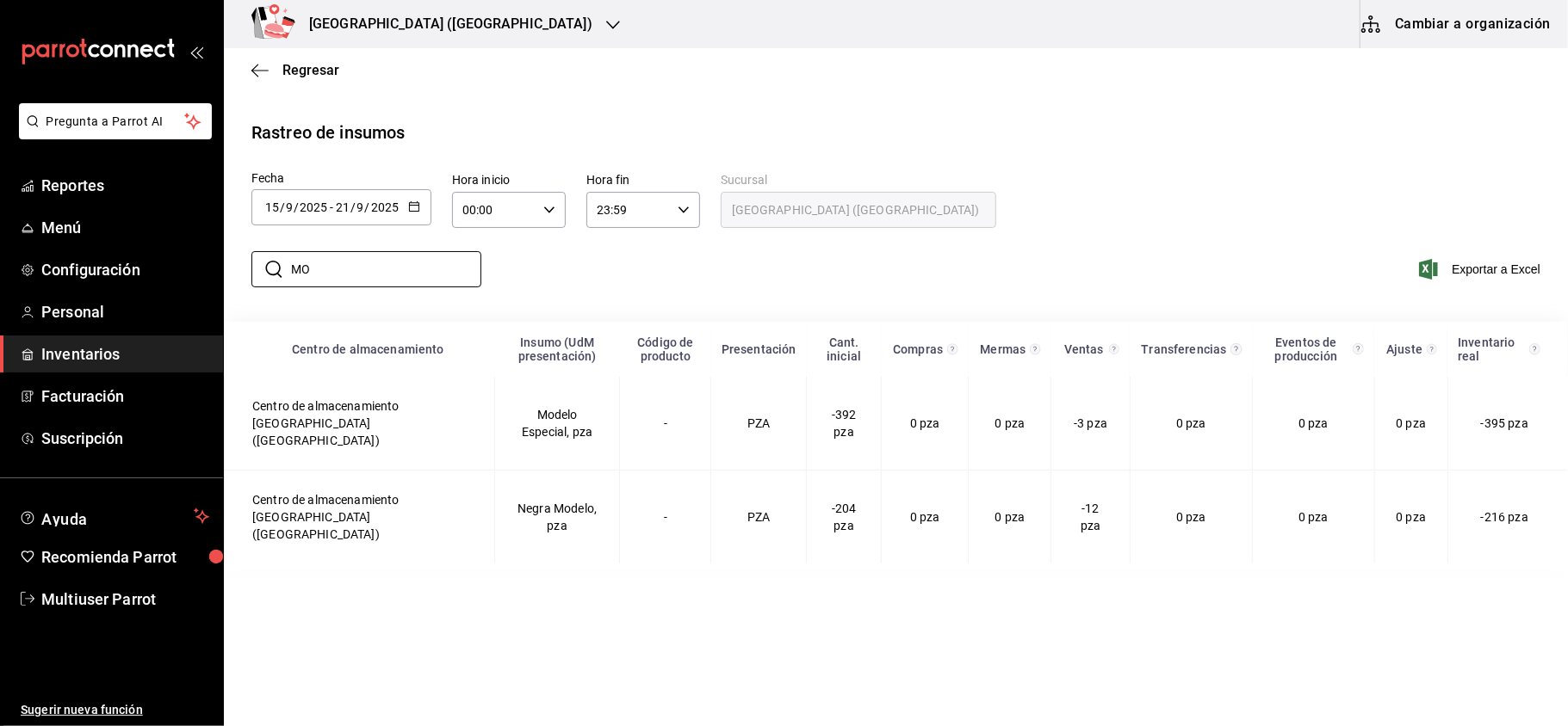
type input "M"
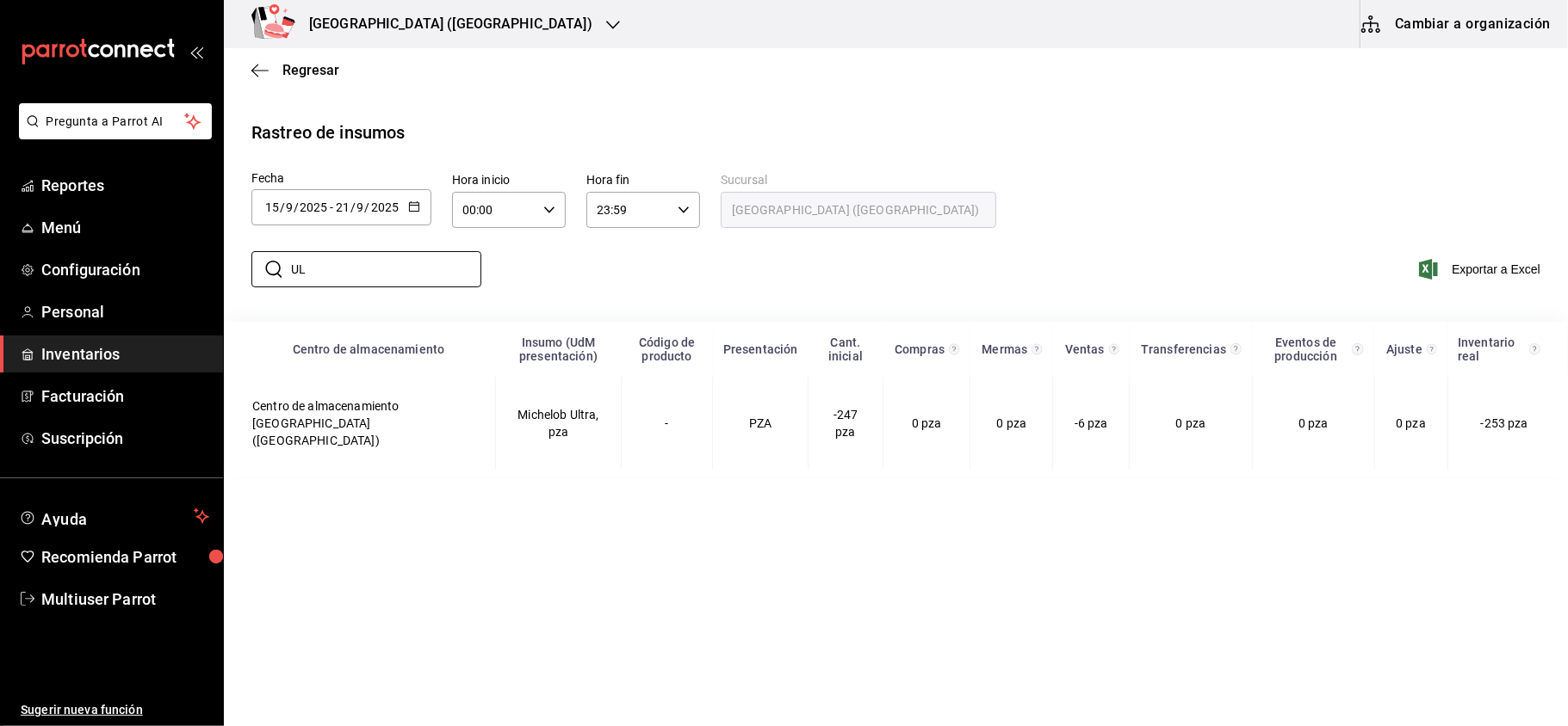
type input "U"
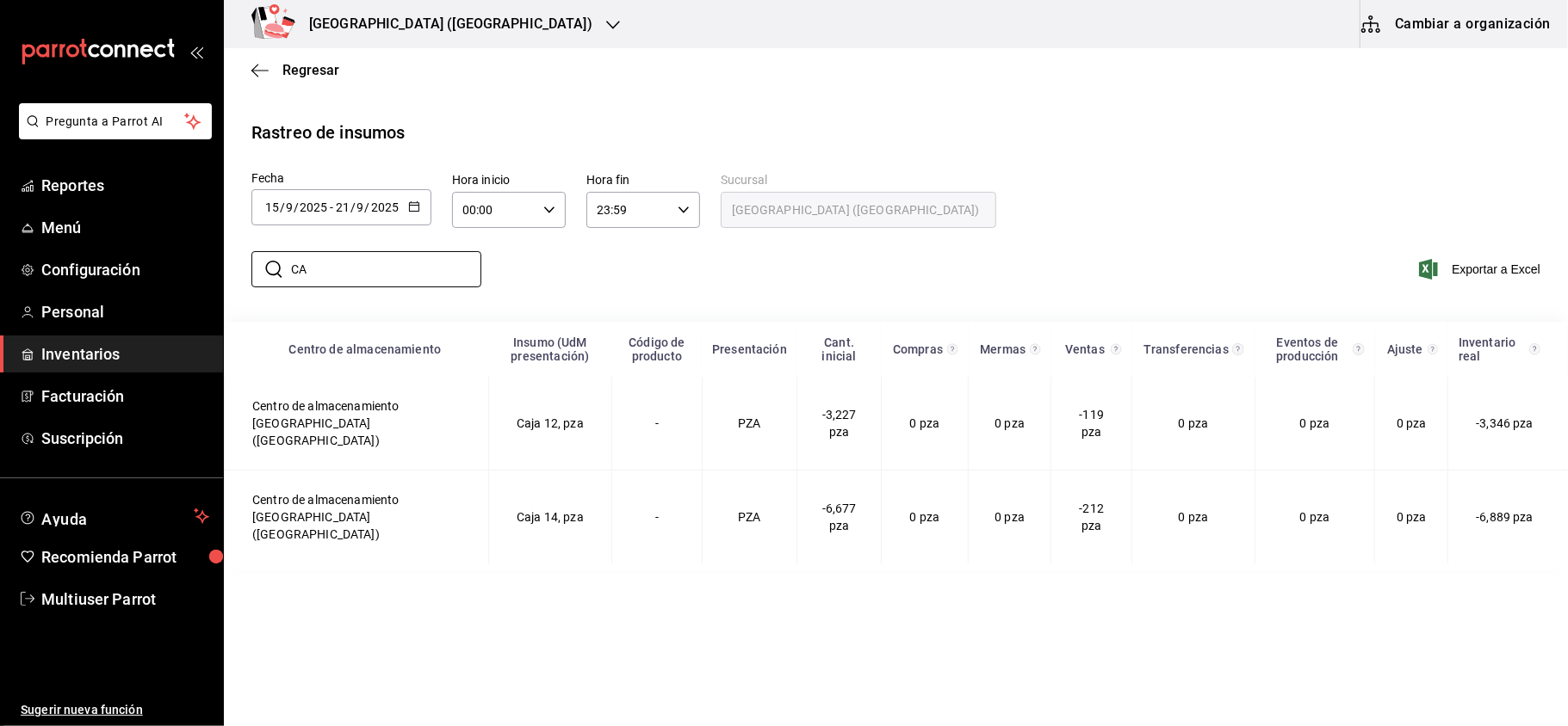
type input "C"
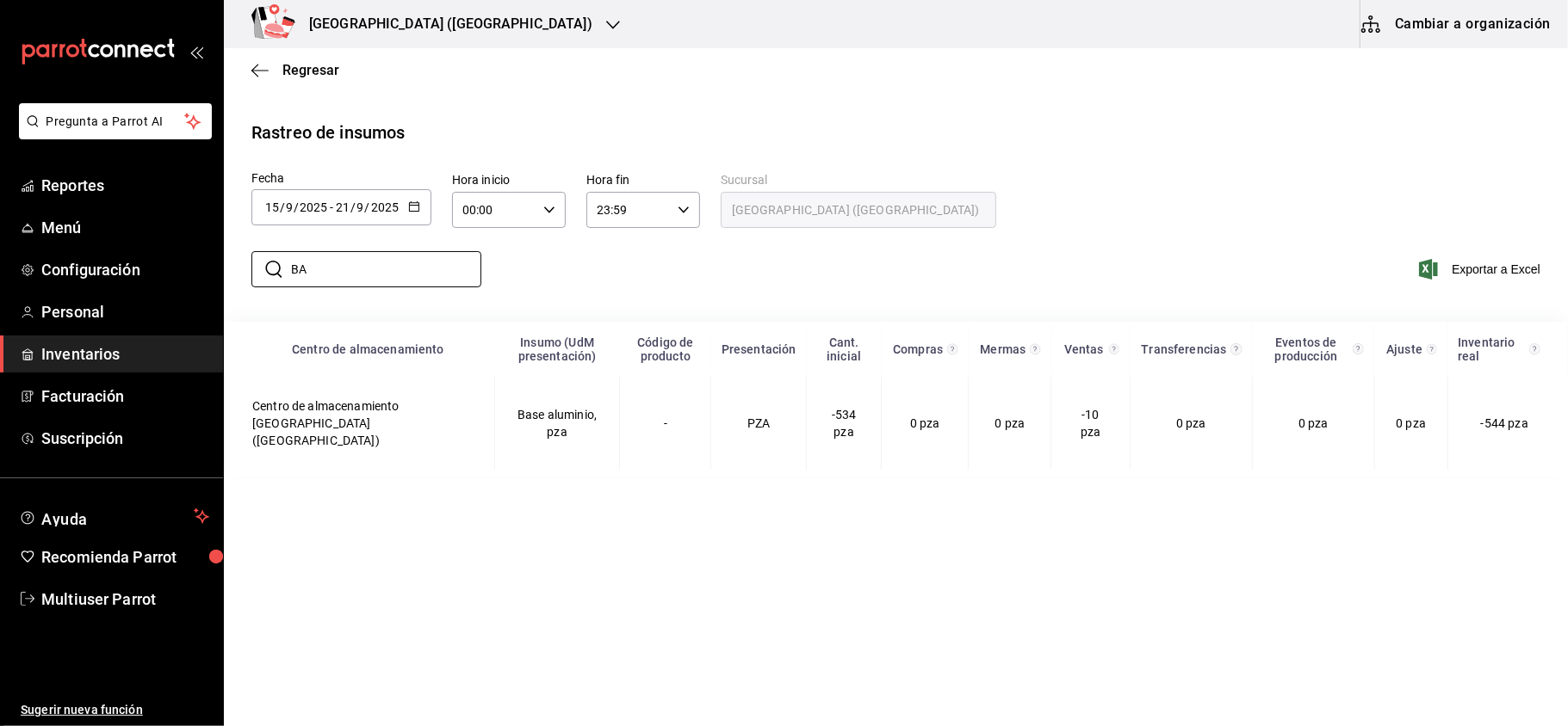
type input "B"
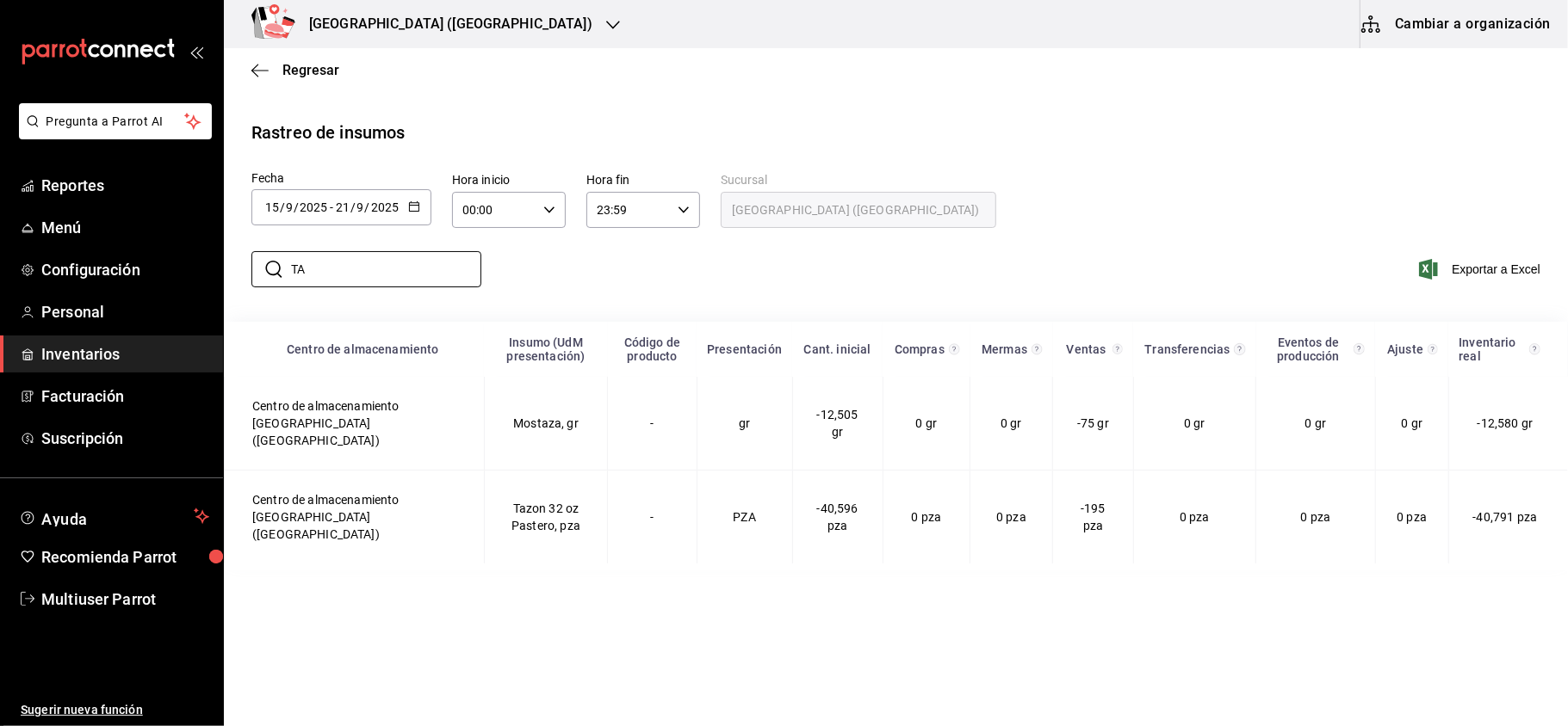
type input "T"
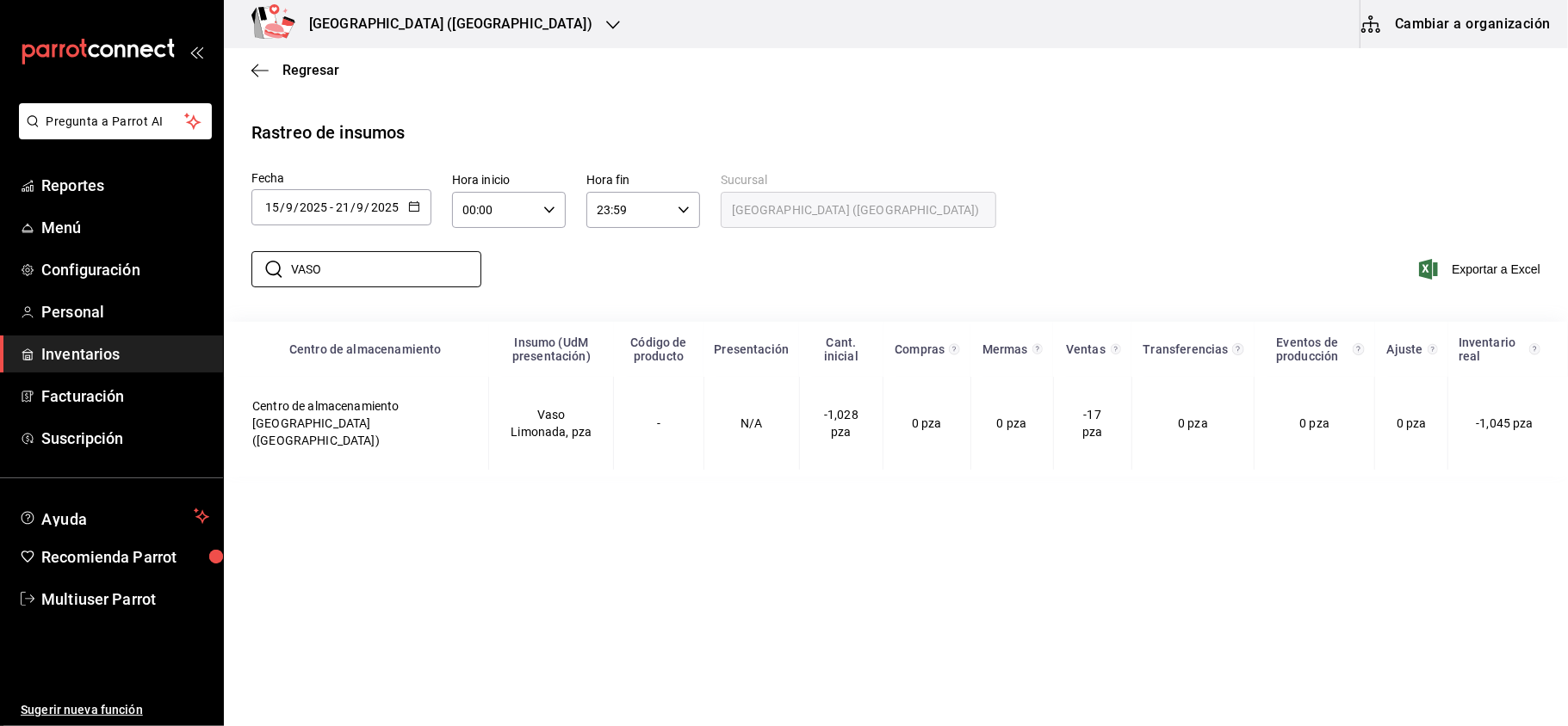
type input "VASO"
